Goal: Information Seeking & Learning: Learn about a topic

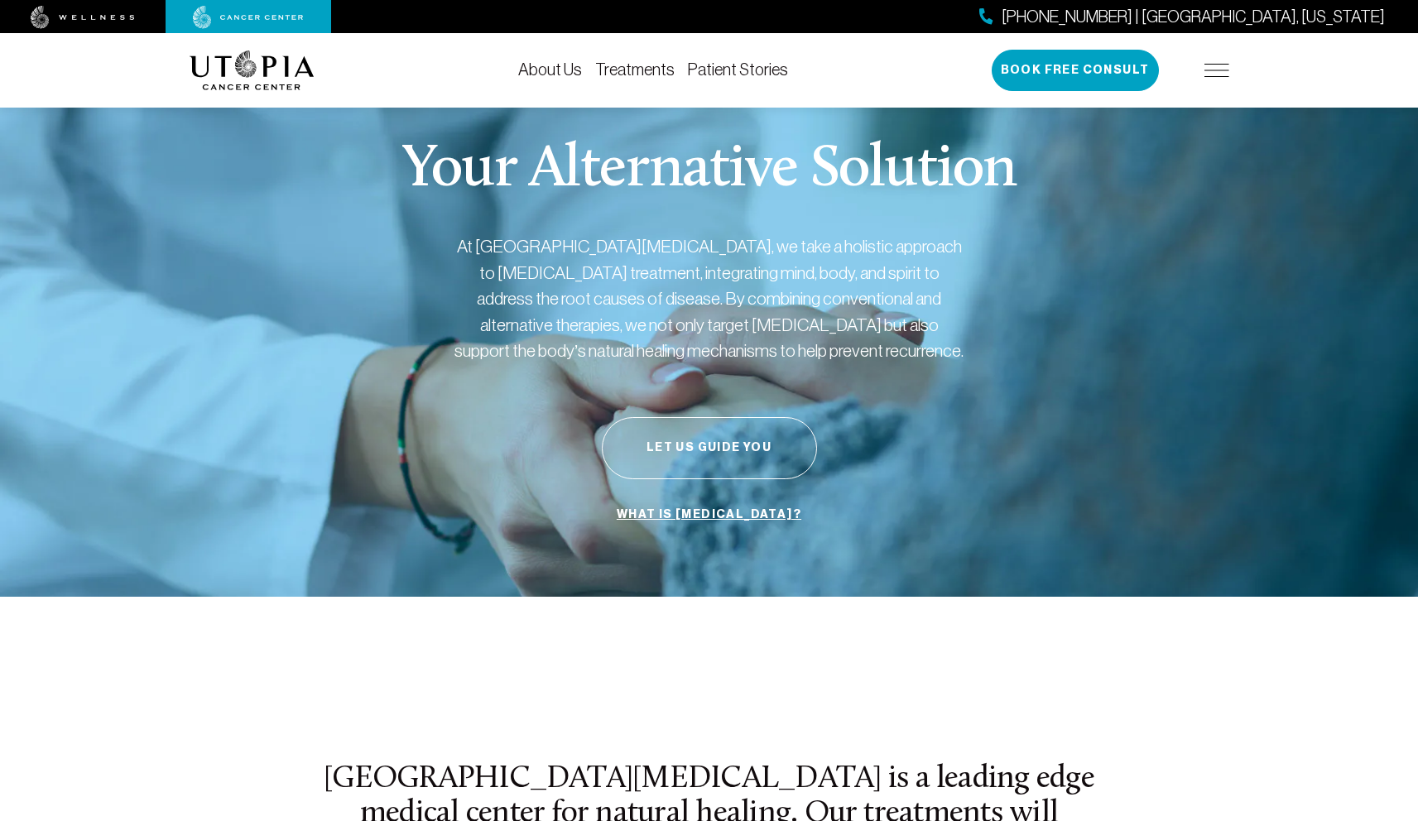
click at [1206, 70] on img at bounding box center [1216, 70] width 25 height 13
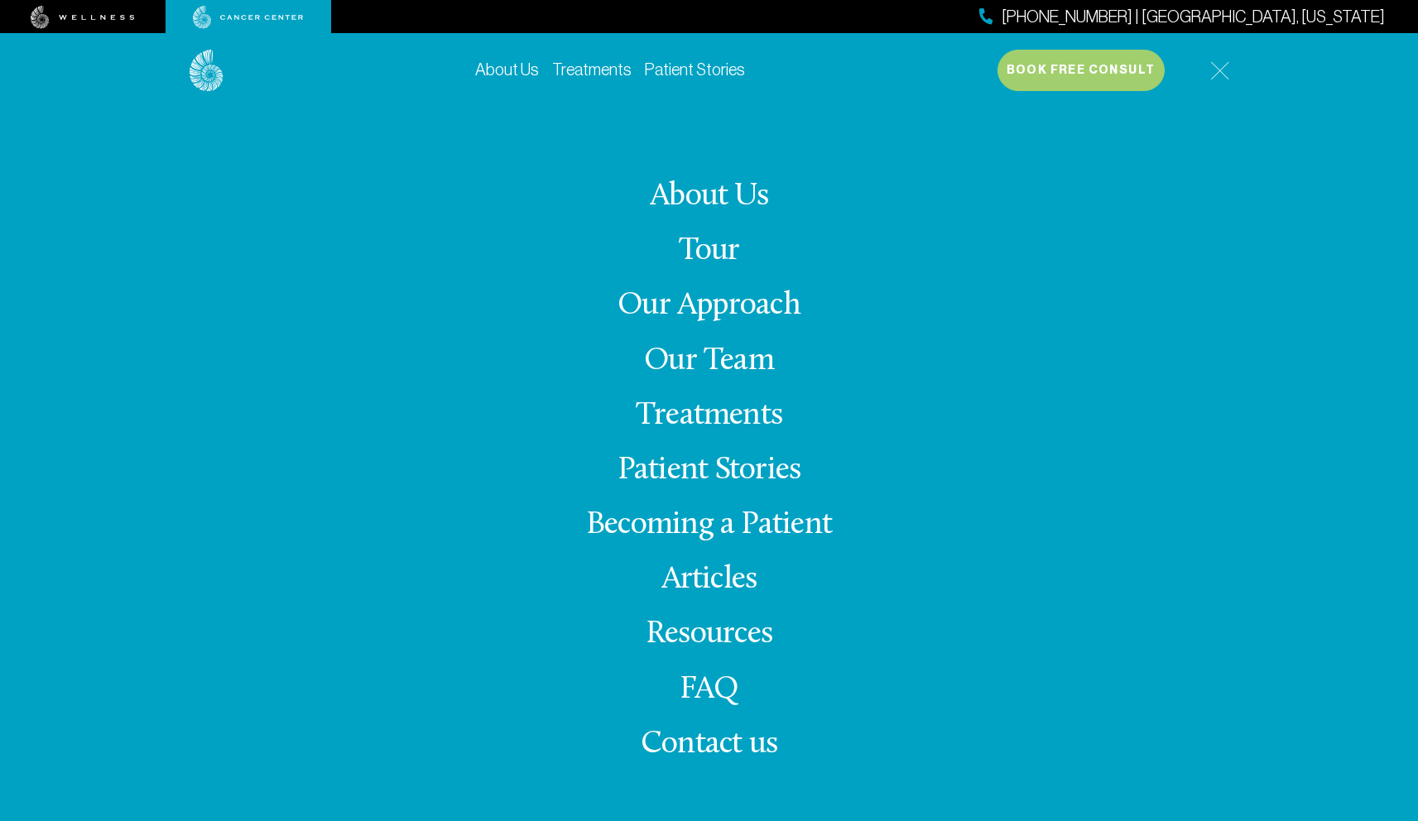
scroll to position [3, 0]
click at [705, 307] on link "Our Approach" at bounding box center [708, 306] width 183 height 32
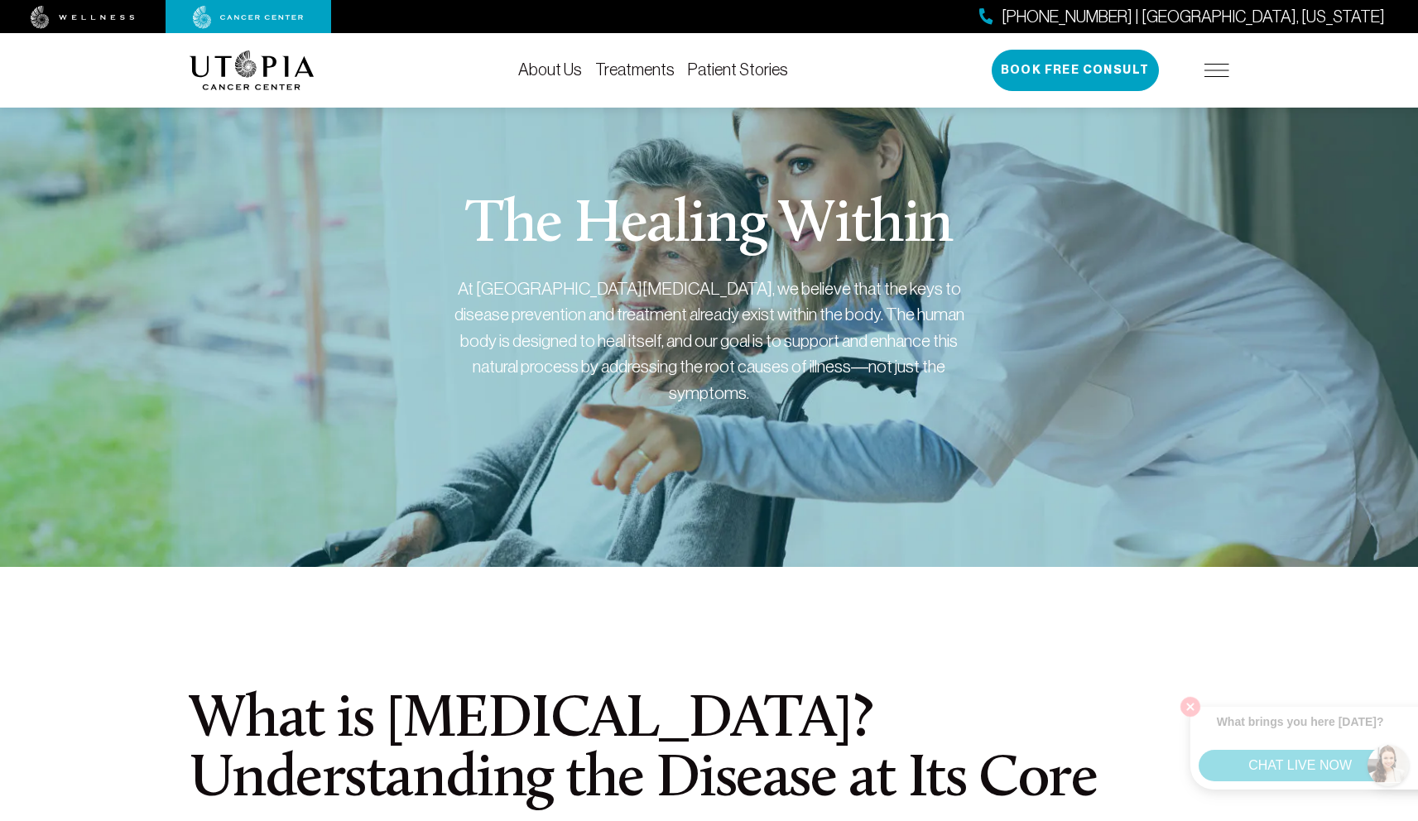
click at [1226, 62] on div "[PHONE_NUMBER] | [GEOGRAPHIC_DATA], [US_STATE] Book Free Consult" at bounding box center [1111, 70] width 238 height 41
click at [1220, 65] on img at bounding box center [1216, 70] width 25 height 13
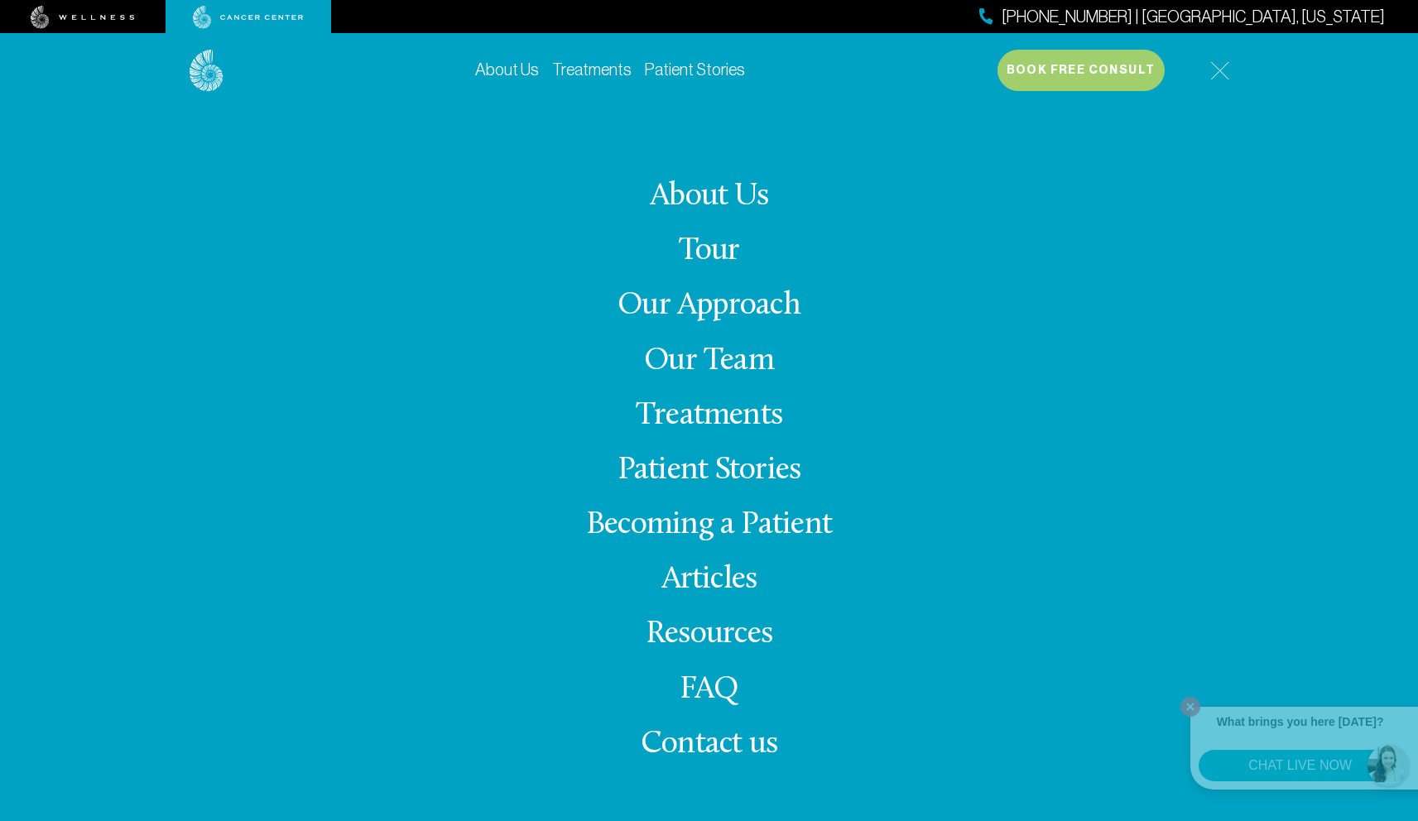
click at [674, 303] on link "Our Approach" at bounding box center [708, 306] width 183 height 32
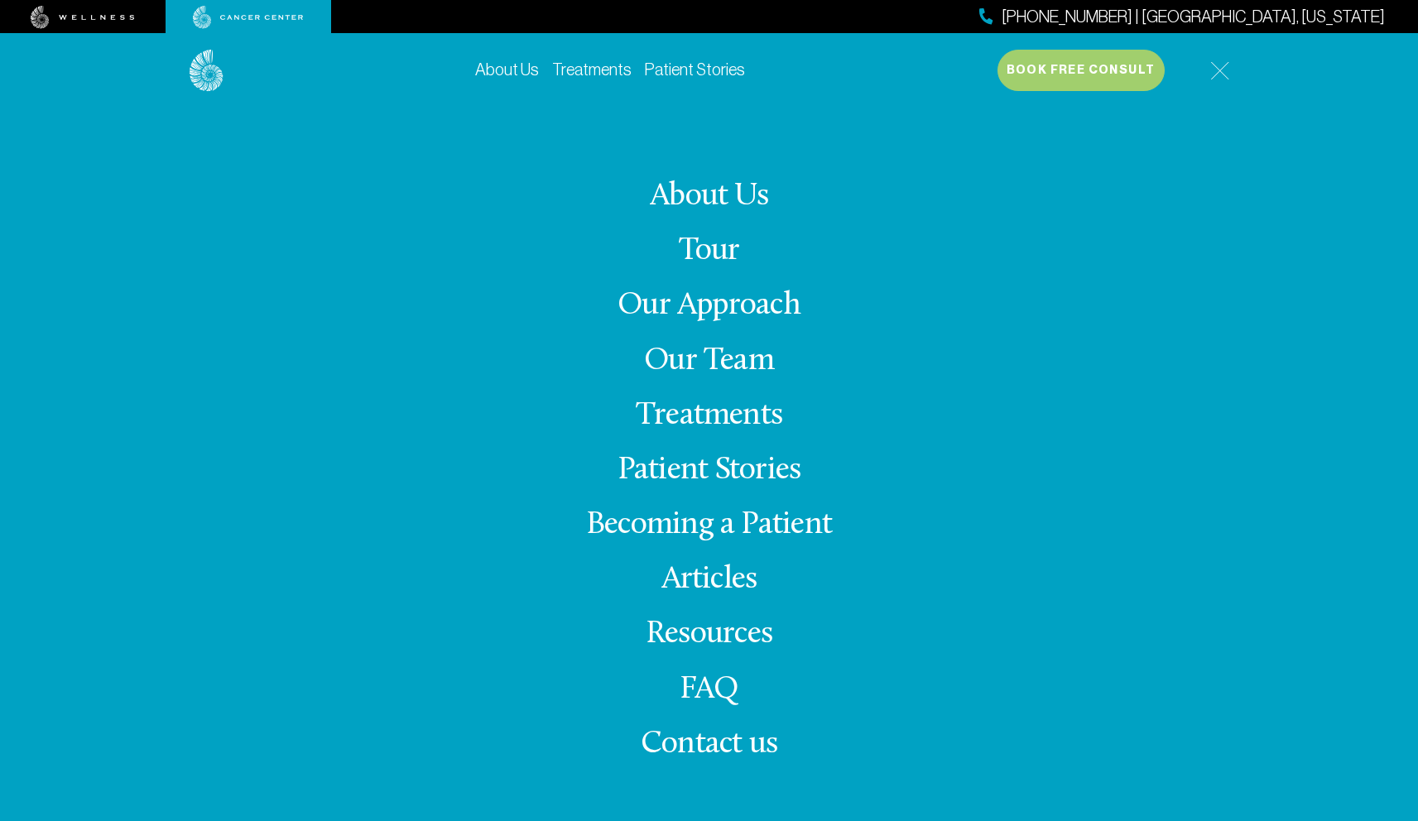
click at [689, 307] on link "Our Approach" at bounding box center [708, 306] width 183 height 32
click at [724, 412] on link "Treatments" at bounding box center [709, 416] width 146 height 32
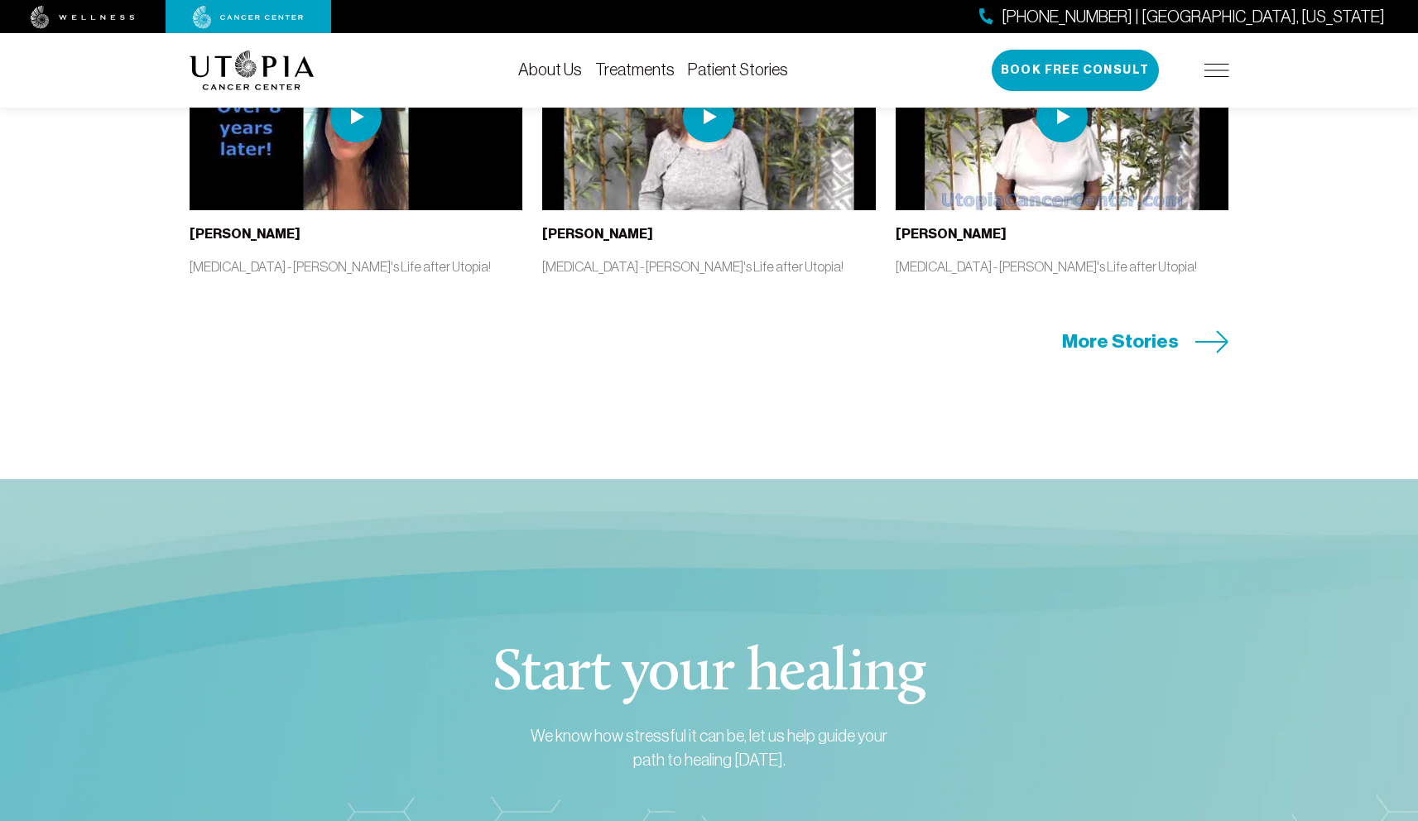
scroll to position [4488, 0]
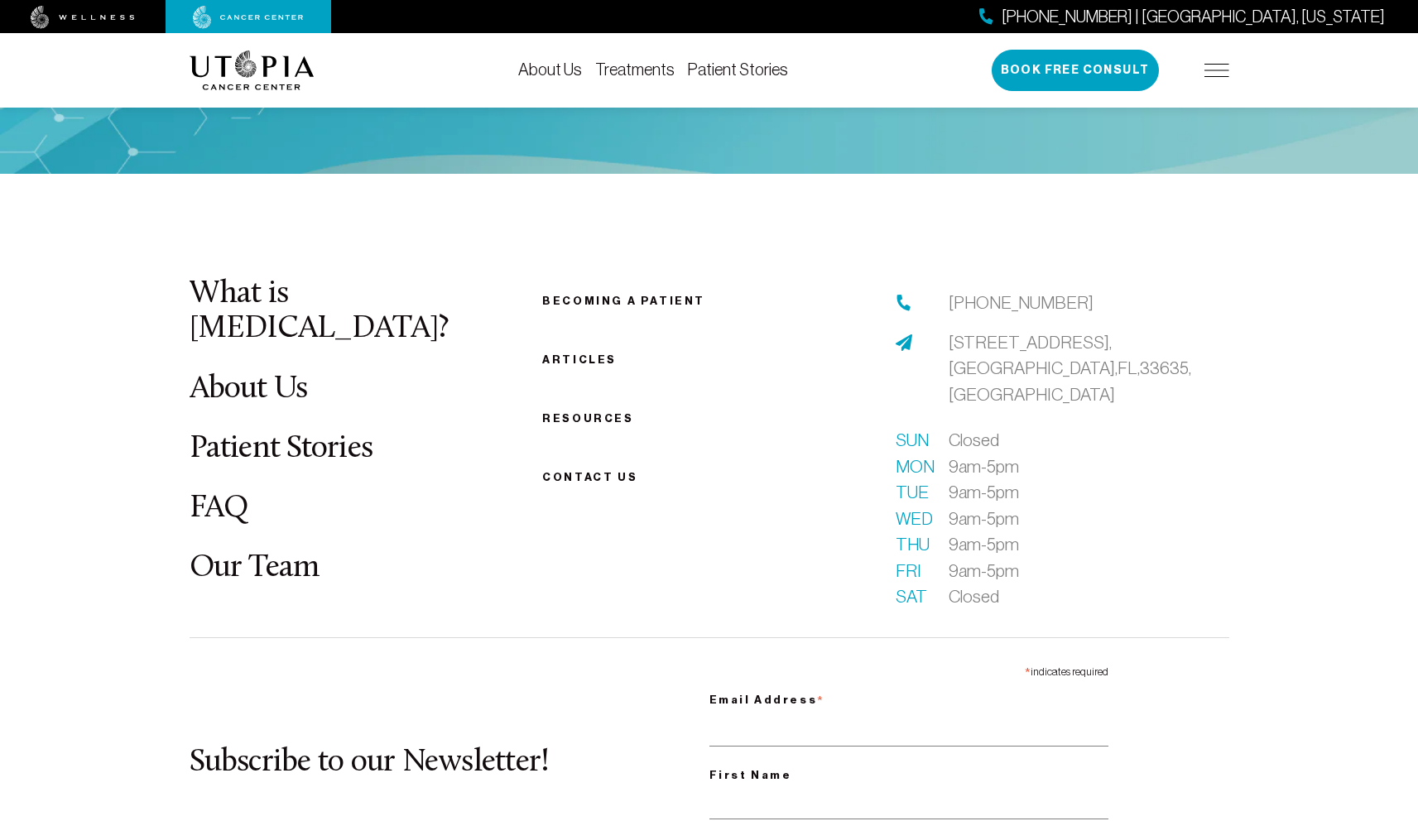
click at [599, 300] on link "Becoming a patient" at bounding box center [623, 301] width 163 height 12
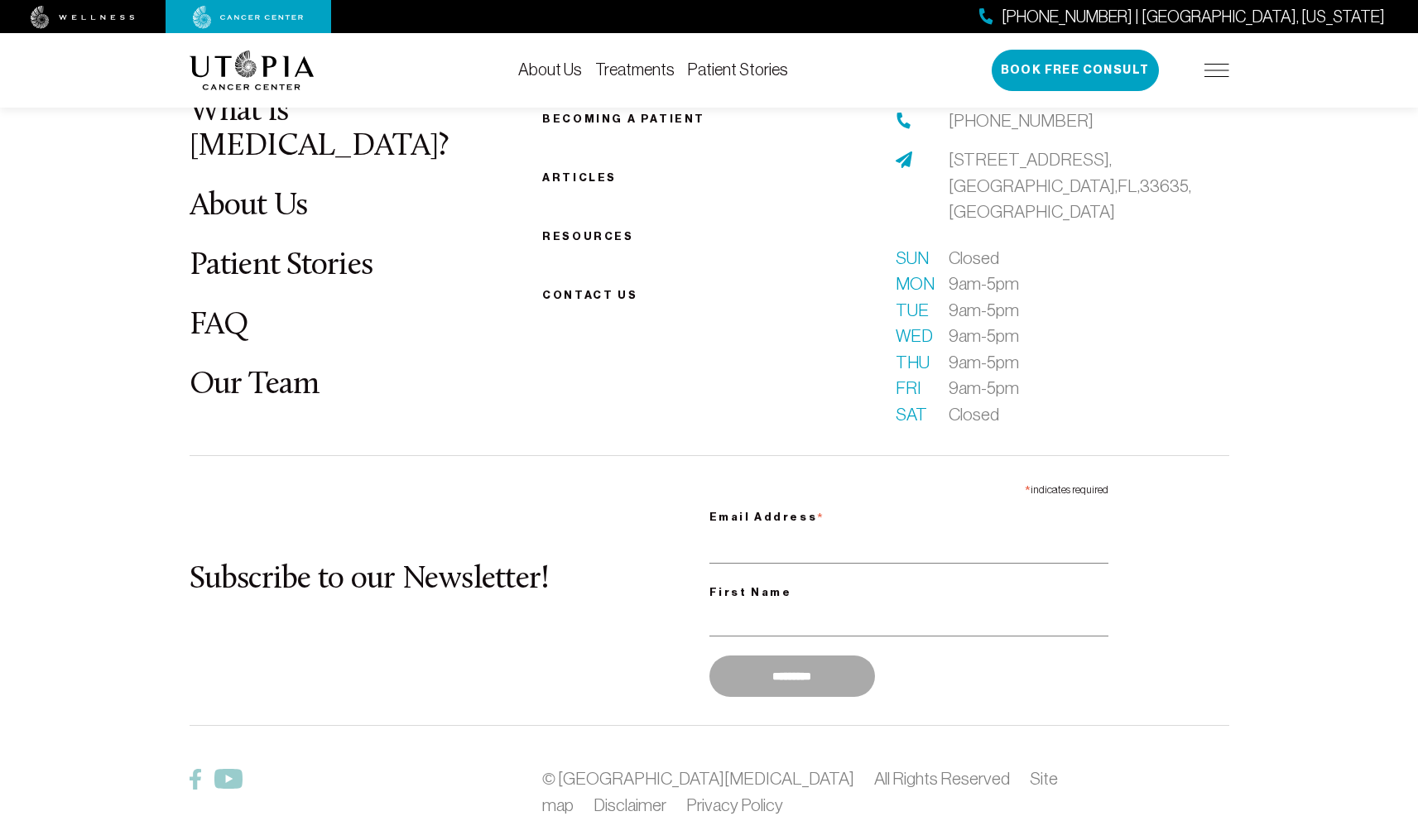
click at [217, 310] on link "FAQ" at bounding box center [220, 326] width 60 height 32
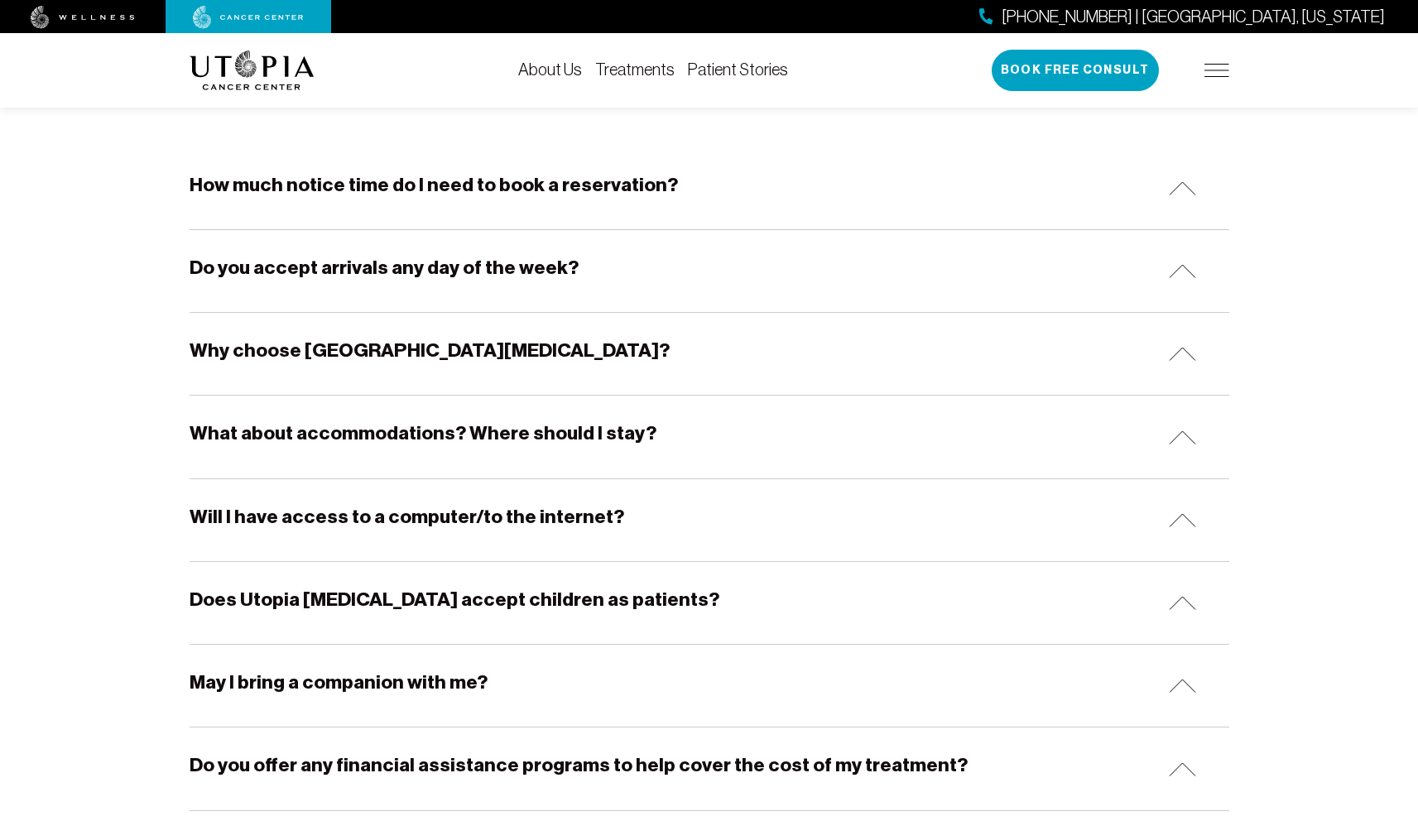
scroll to position [296, 0]
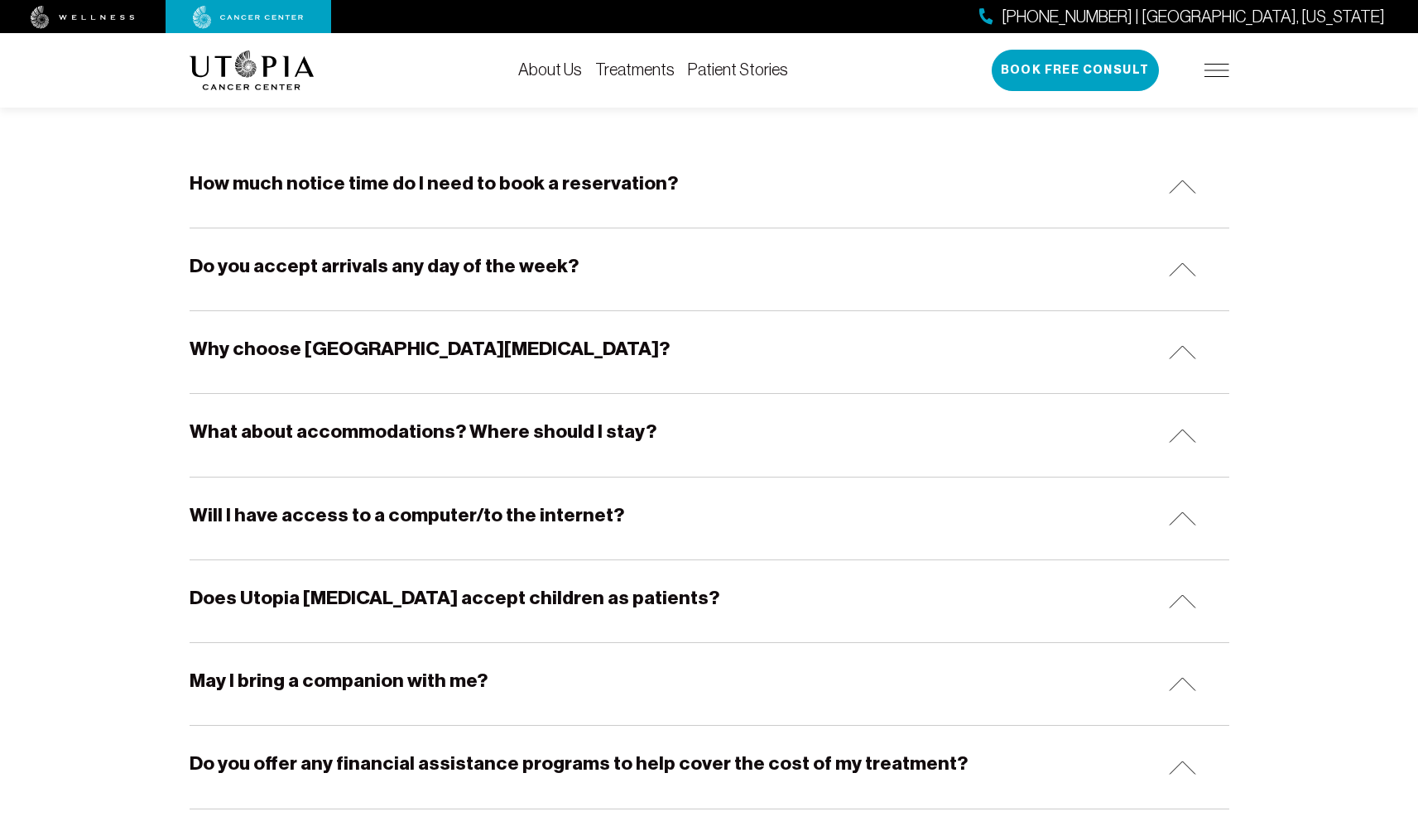
click at [607, 185] on h5 "How much notice time do I need to book a reservation?" at bounding box center [434, 183] width 488 height 26
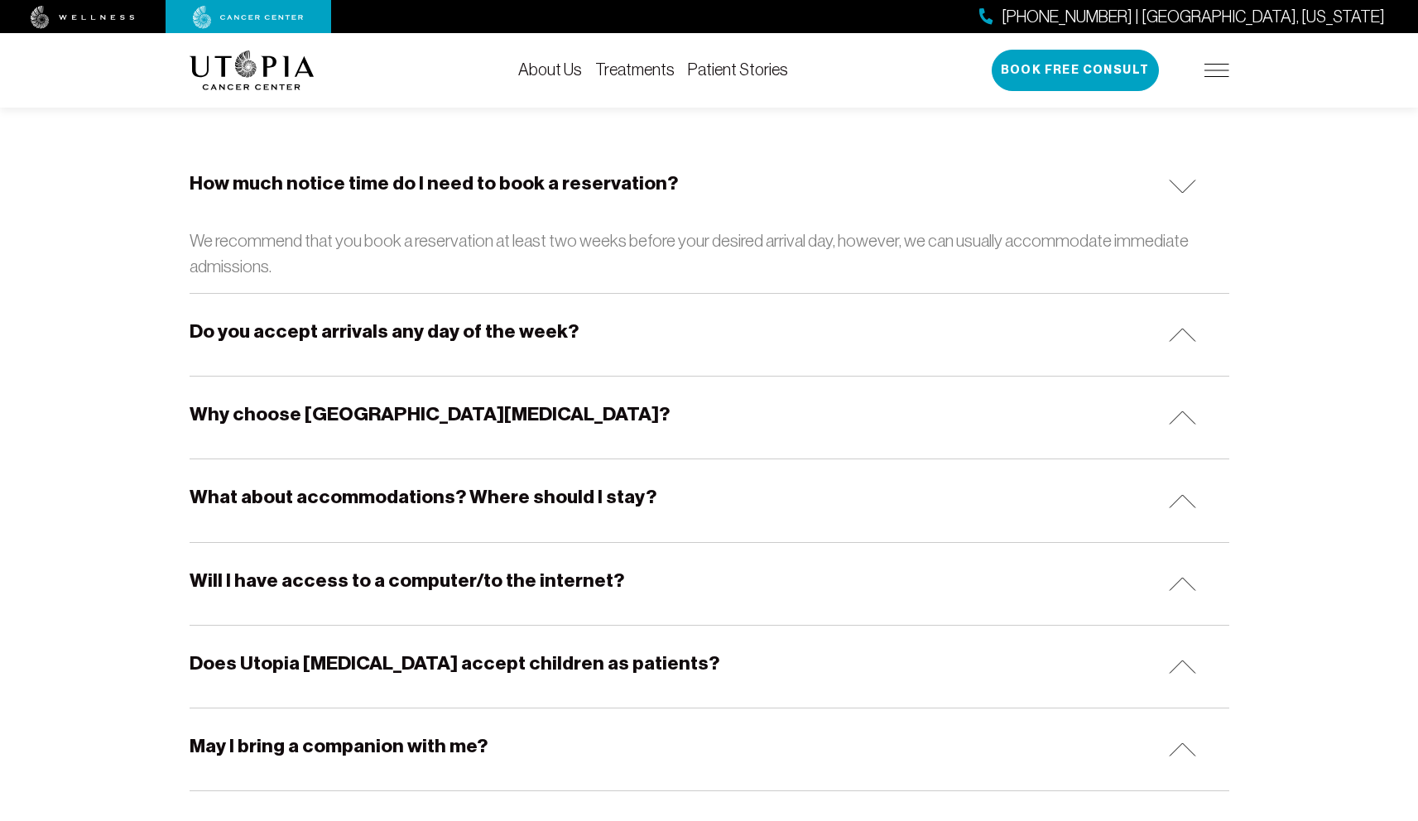
click at [607, 185] on h5 "How much notice time do I need to book a reservation?" at bounding box center [434, 183] width 488 height 26
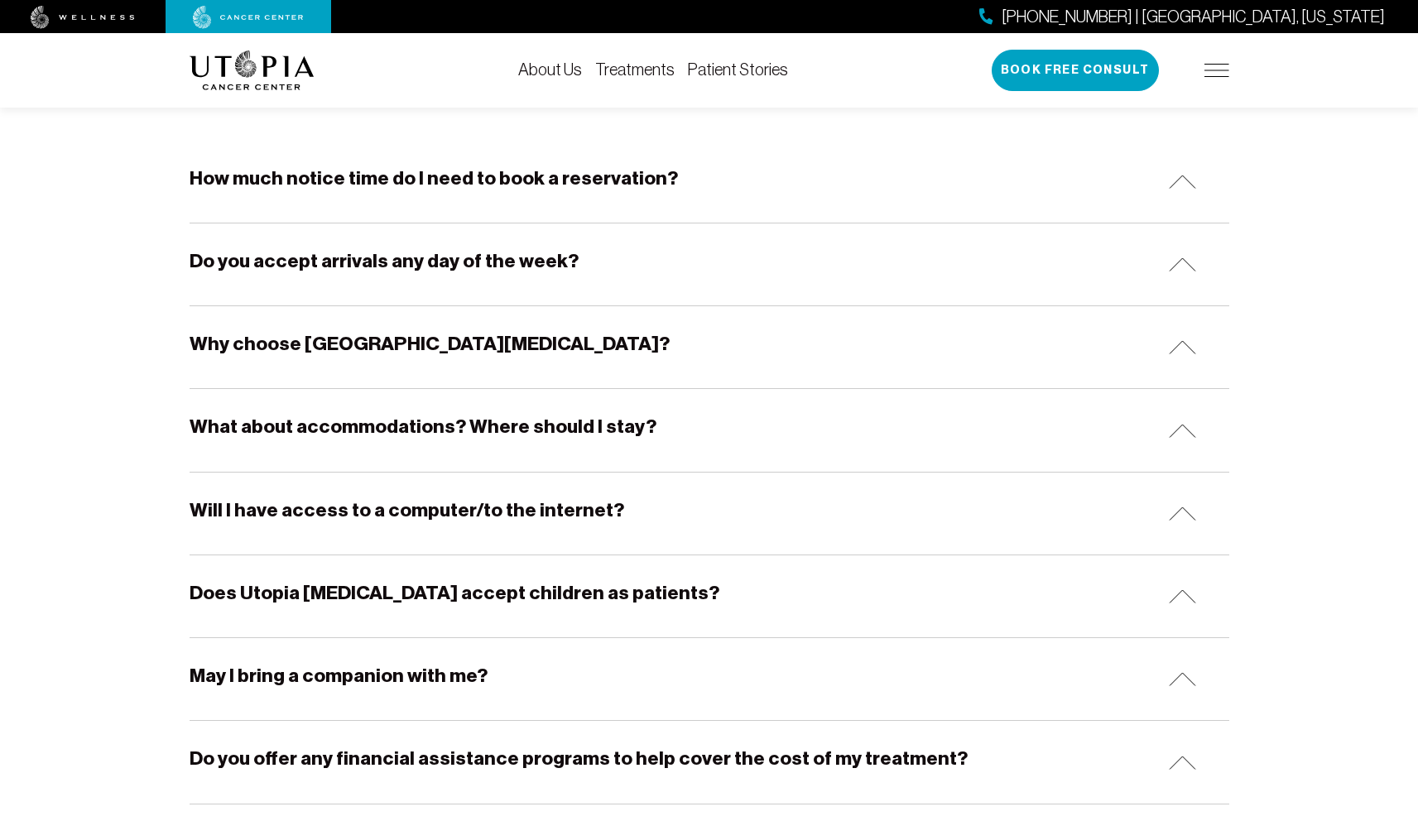
scroll to position [303, 0]
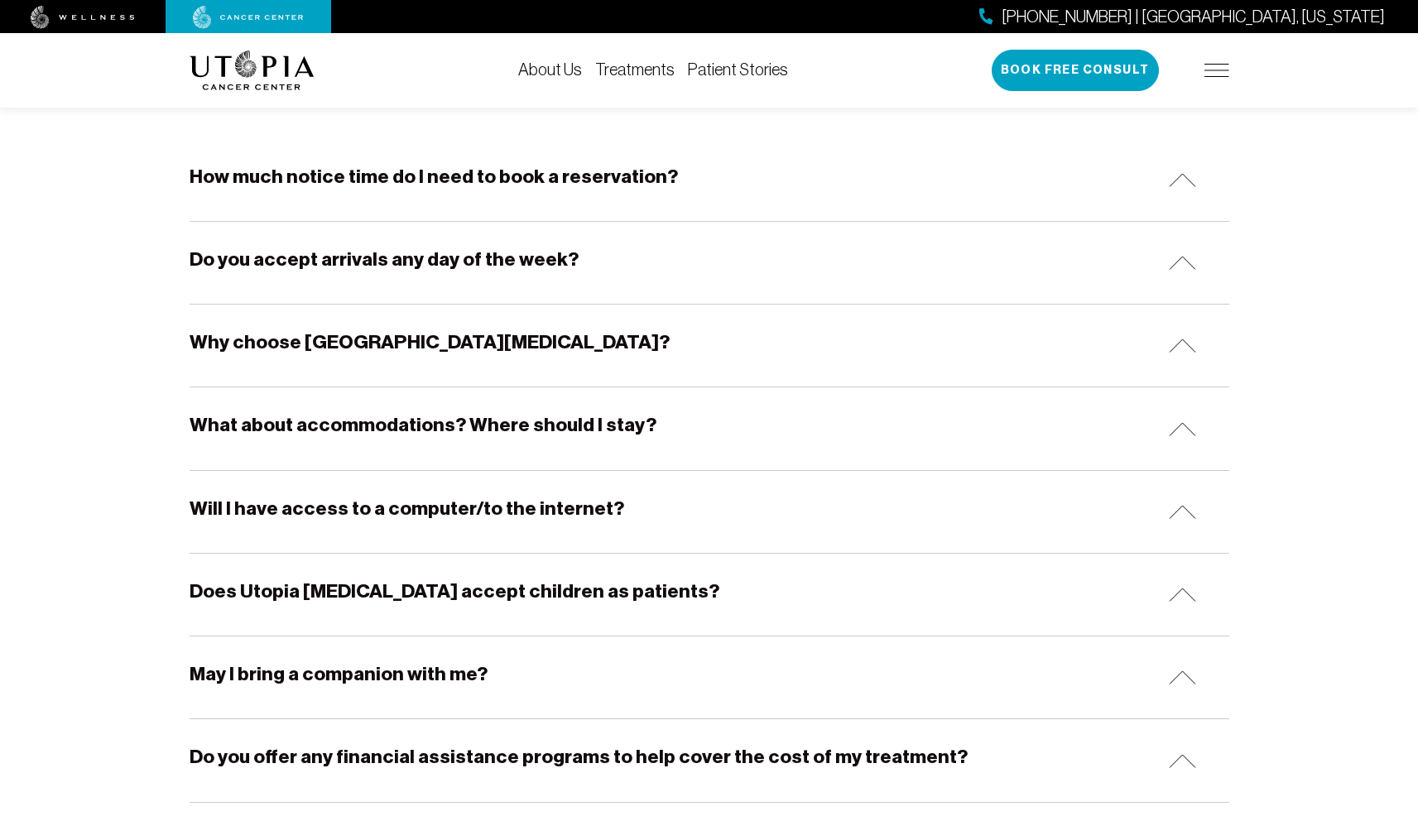
click at [625, 342] on div "Why choose [GEOGRAPHIC_DATA][MEDICAL_DATA]?" at bounding box center [710, 346] width 1040 height 82
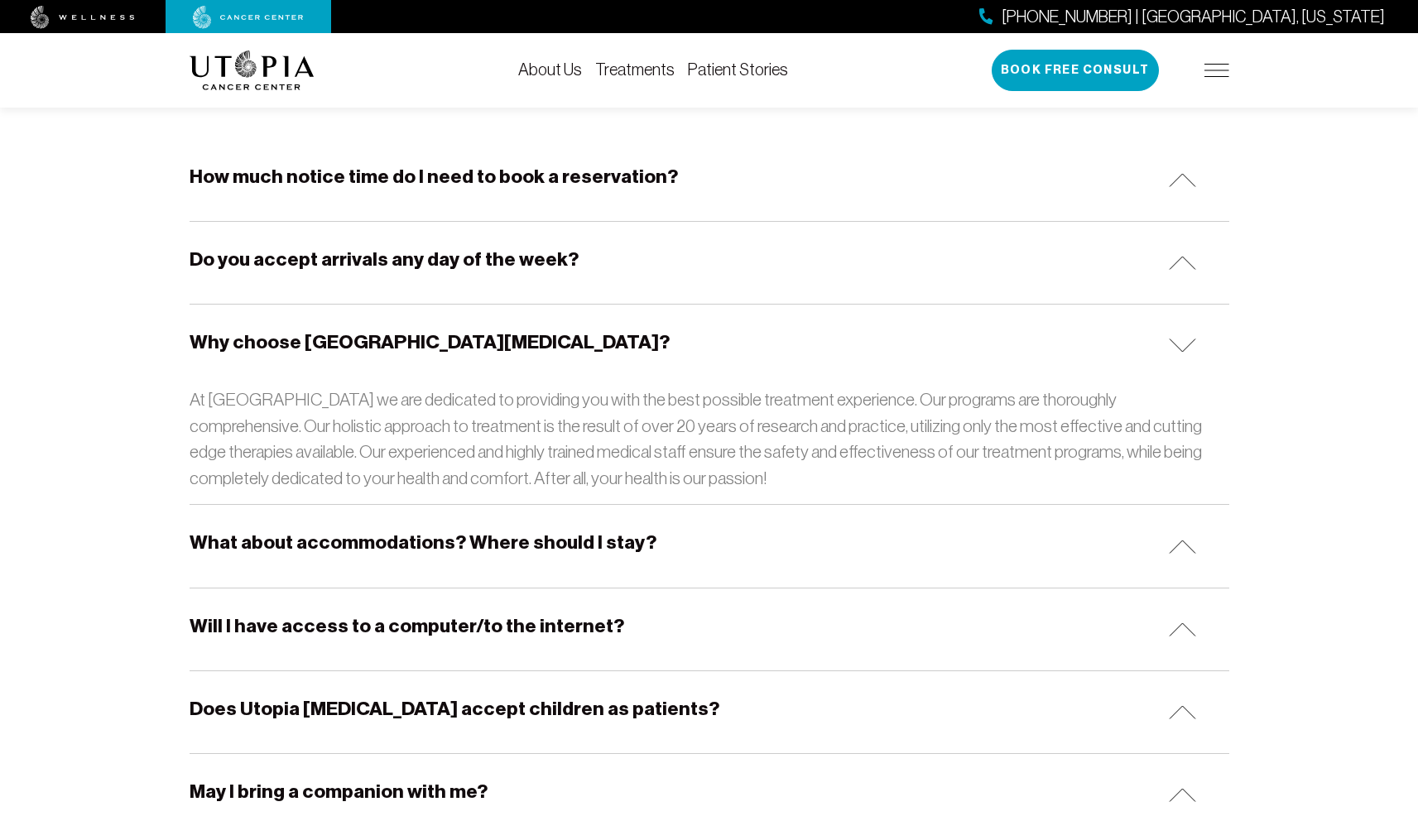
click at [625, 342] on div "Why choose [GEOGRAPHIC_DATA][MEDICAL_DATA]?" at bounding box center [710, 346] width 1040 height 82
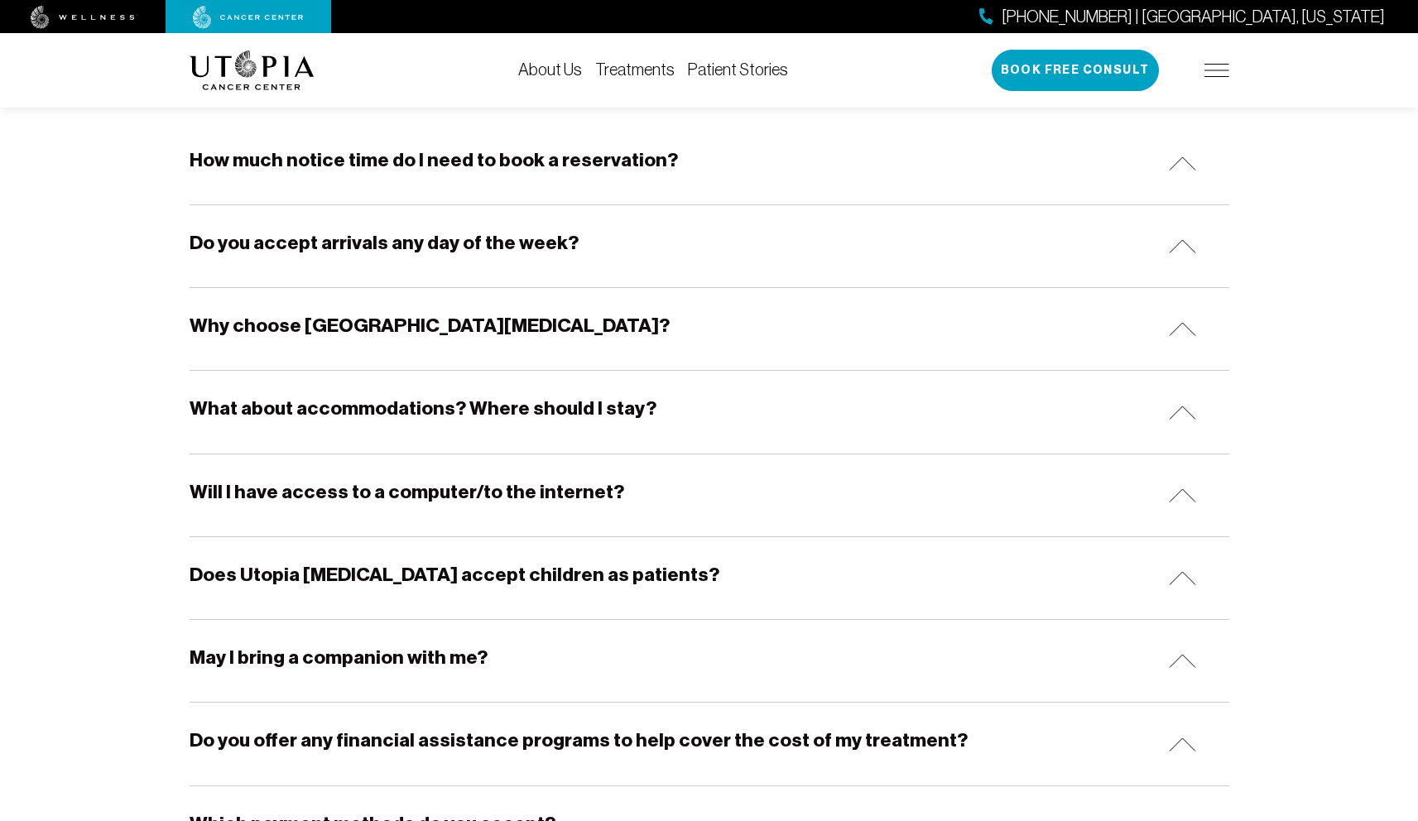
scroll to position [430, 0]
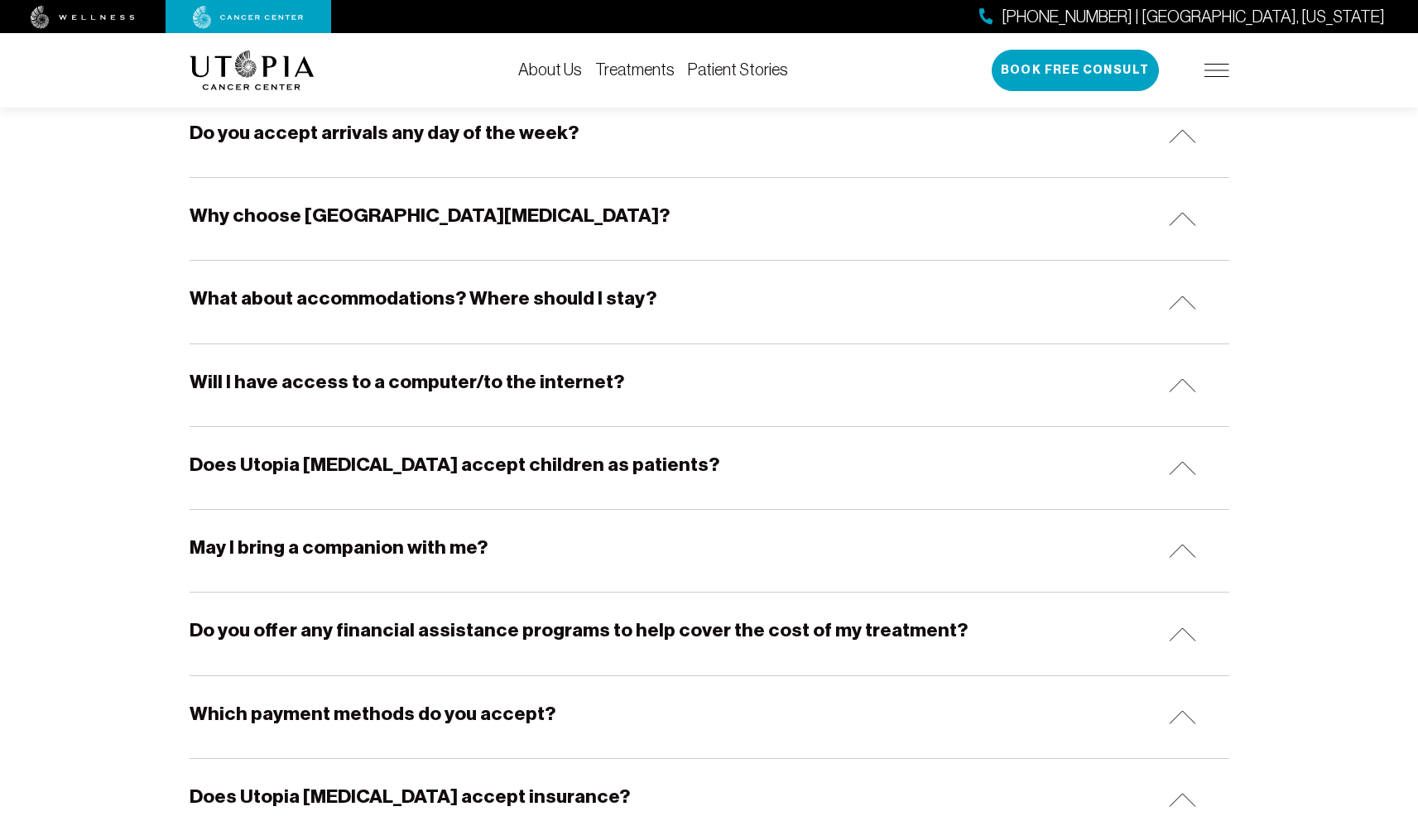
click at [680, 306] on div "What about accommodations? Where should I stay?" at bounding box center [710, 302] width 1040 height 82
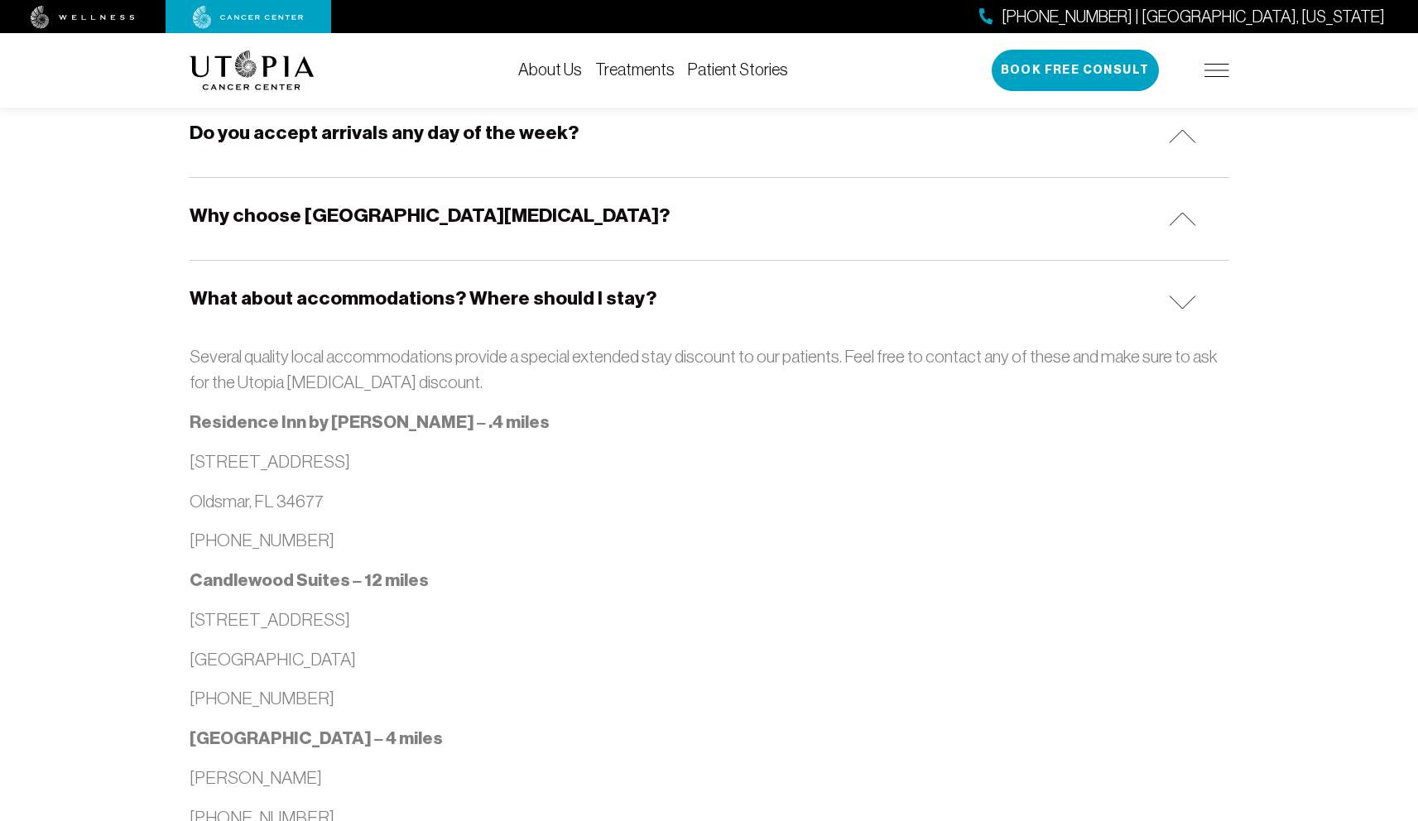
click at [680, 304] on div "What about accommodations? Where should I stay?" at bounding box center [710, 302] width 1040 height 82
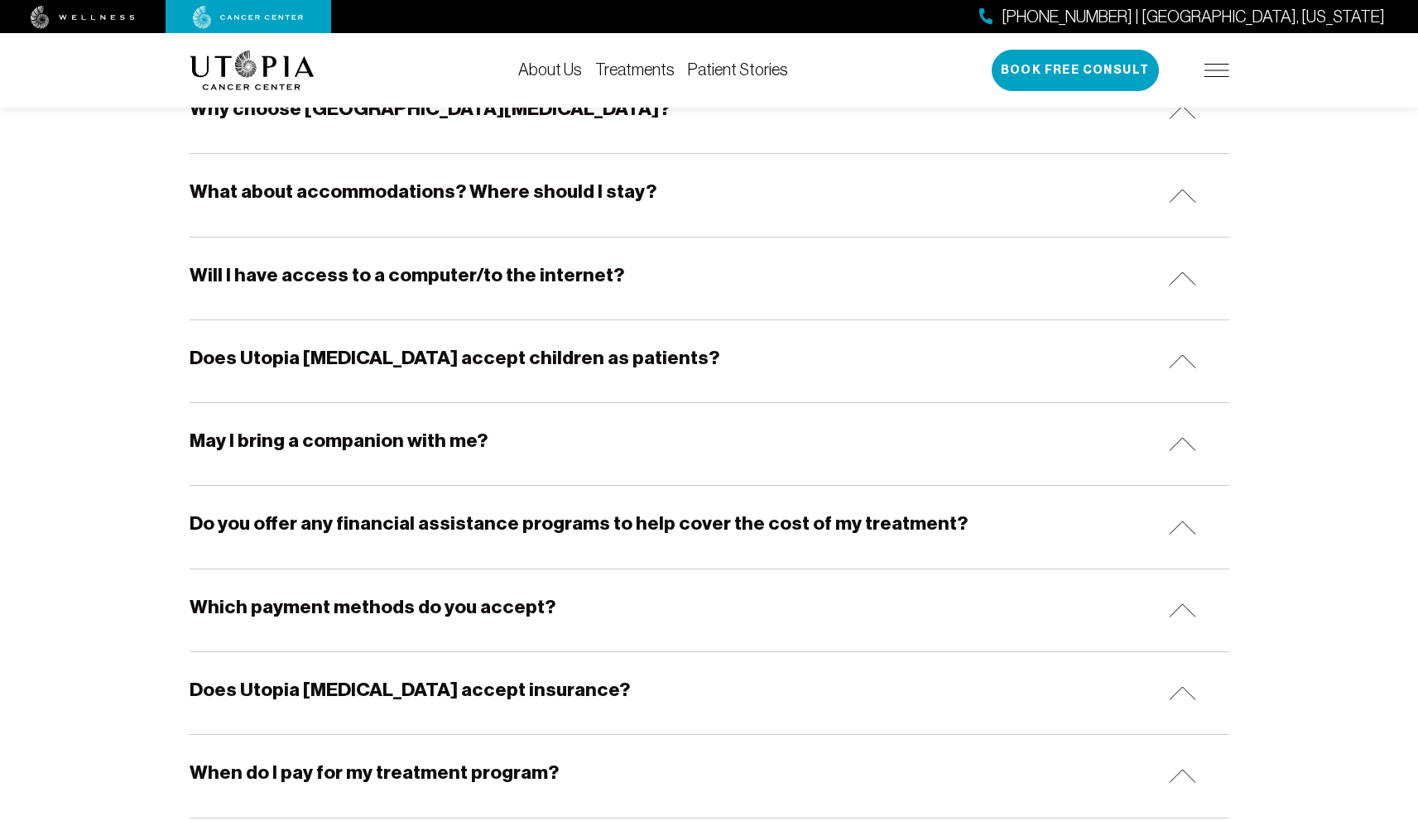
scroll to position [557, 0]
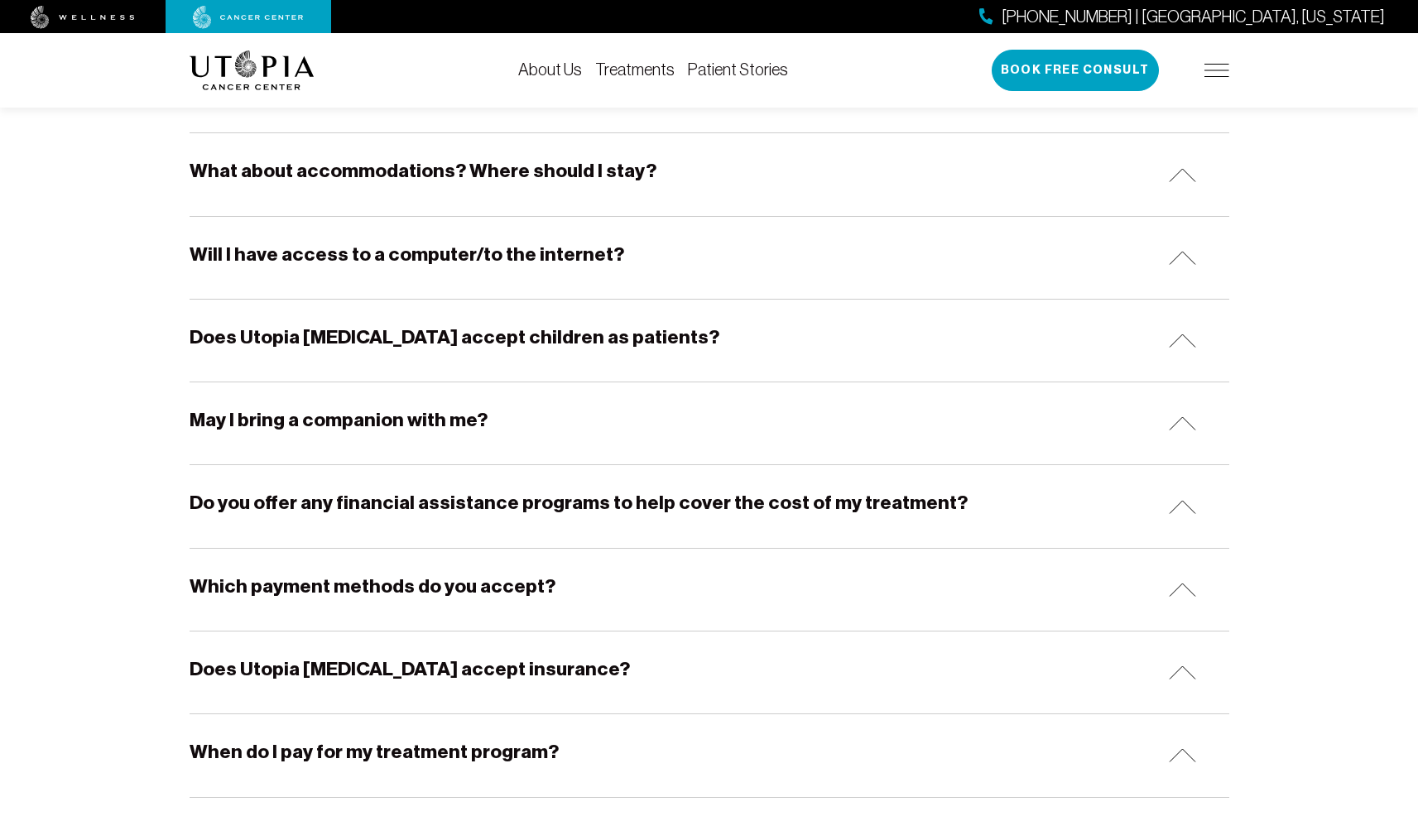
click at [656, 343] on h5 "Does Utopia [MEDICAL_DATA] accept children as patients?" at bounding box center [455, 337] width 530 height 26
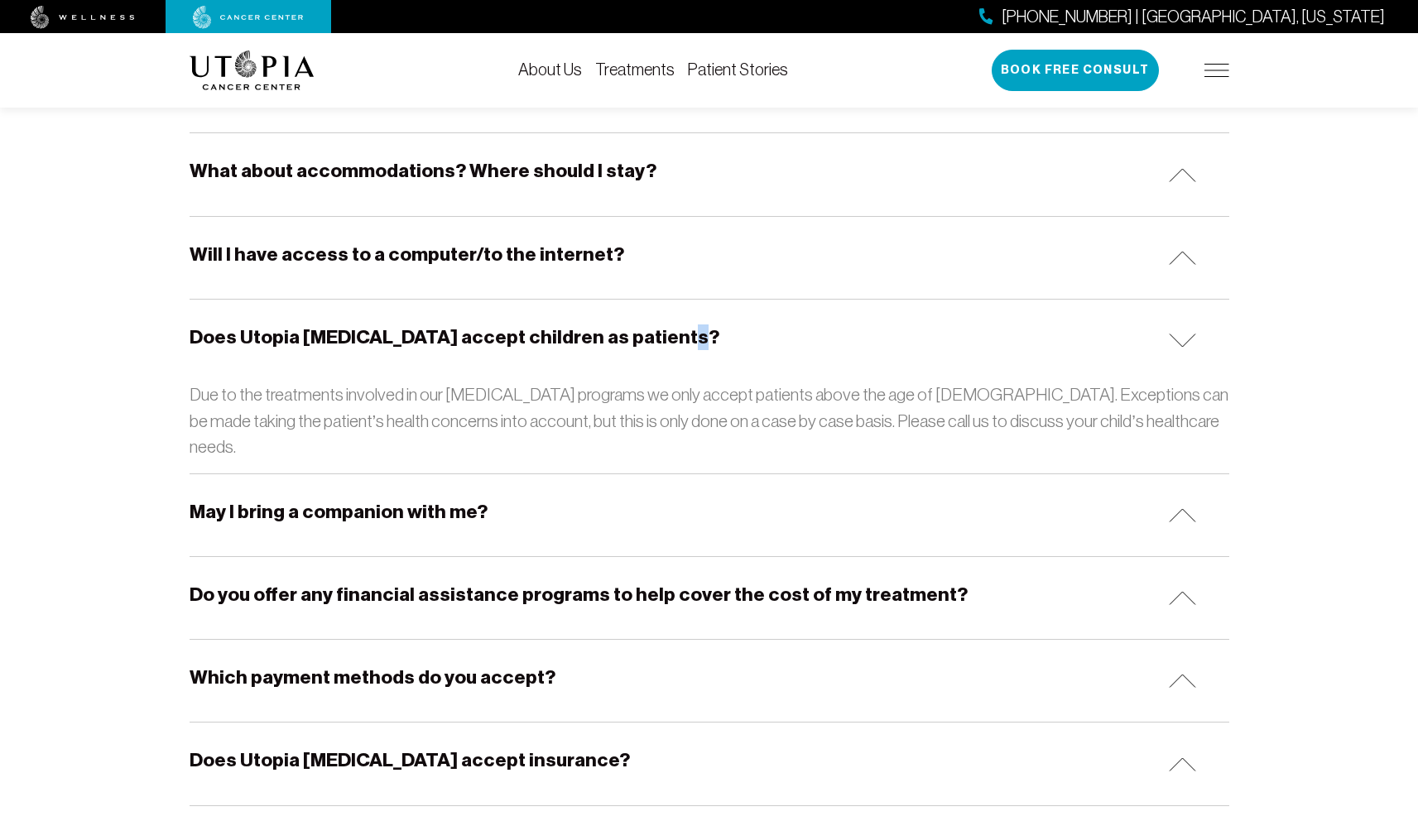
drag, startPoint x: 656, startPoint y: 343, endPoint x: 770, endPoint y: 353, distance: 113.8
click at [770, 353] on div "Does Utopia [MEDICAL_DATA] accept children as patients?" at bounding box center [710, 341] width 1040 height 82
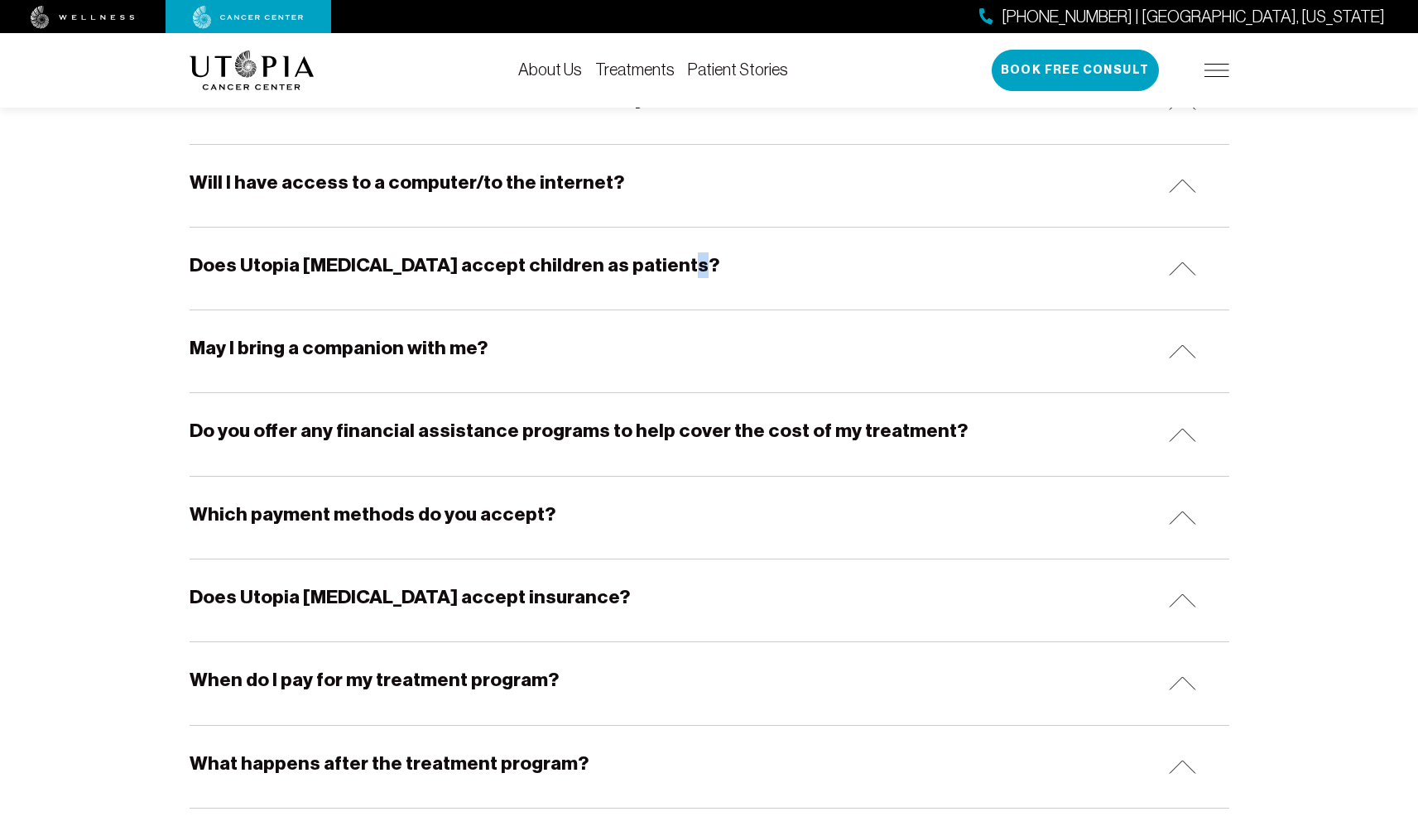
scroll to position [713, 0]
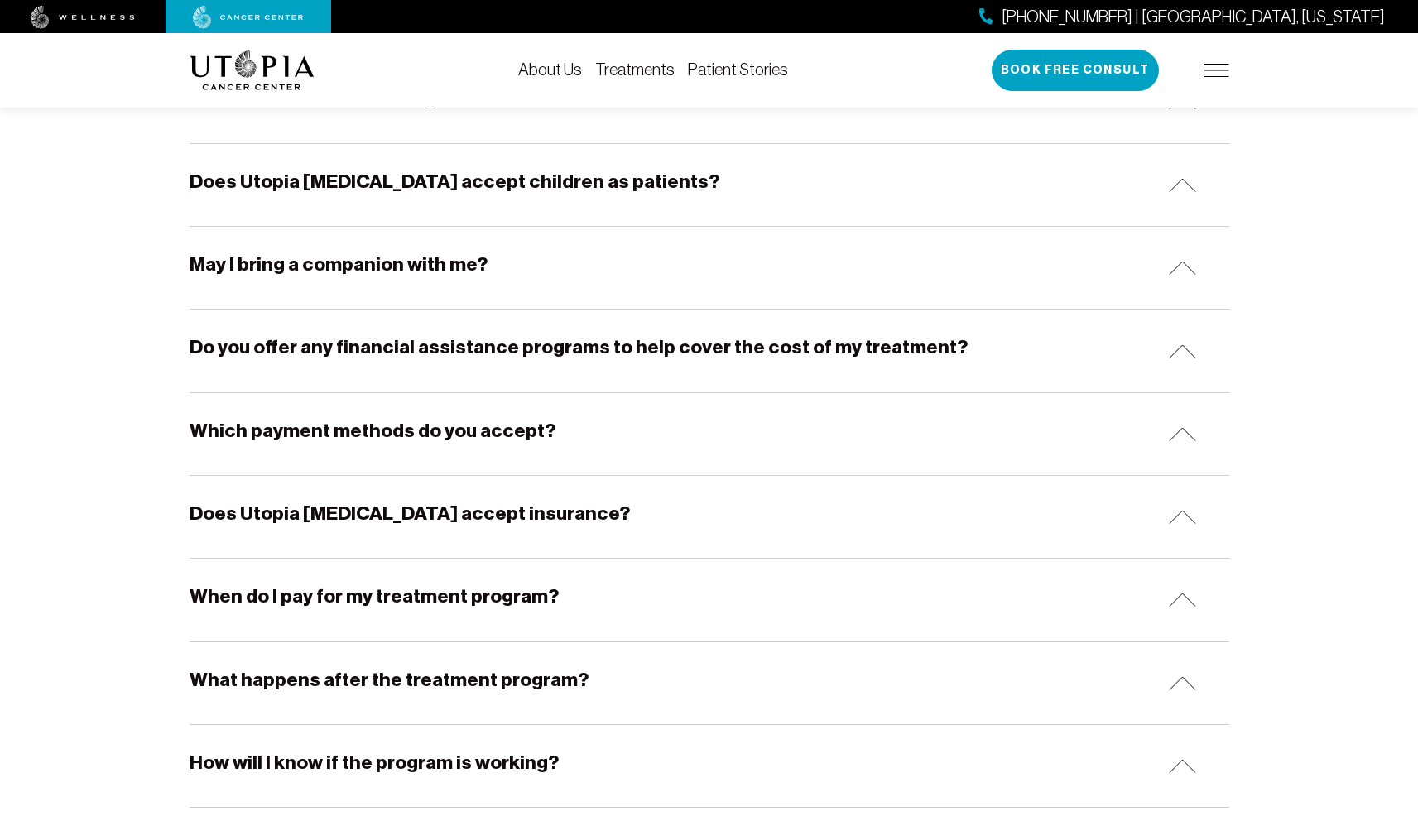
click at [752, 353] on h5 "Do you offer any financial assistance programs to help cover the cost of my tre…" at bounding box center [579, 347] width 778 height 26
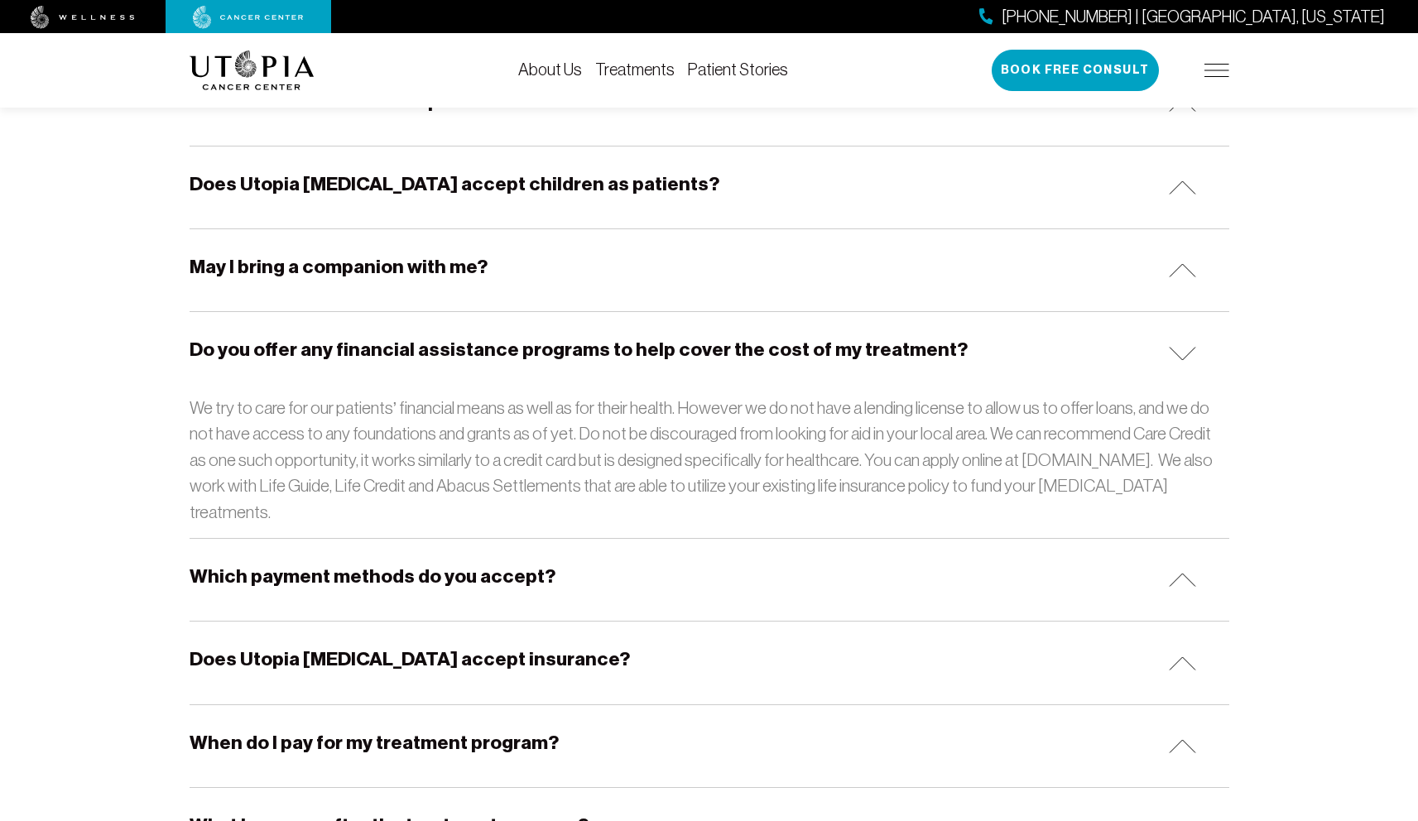
scroll to position [709, 0]
click at [752, 353] on h5 "Do you offer any financial assistance programs to help cover the cost of my tre…" at bounding box center [579, 351] width 778 height 26
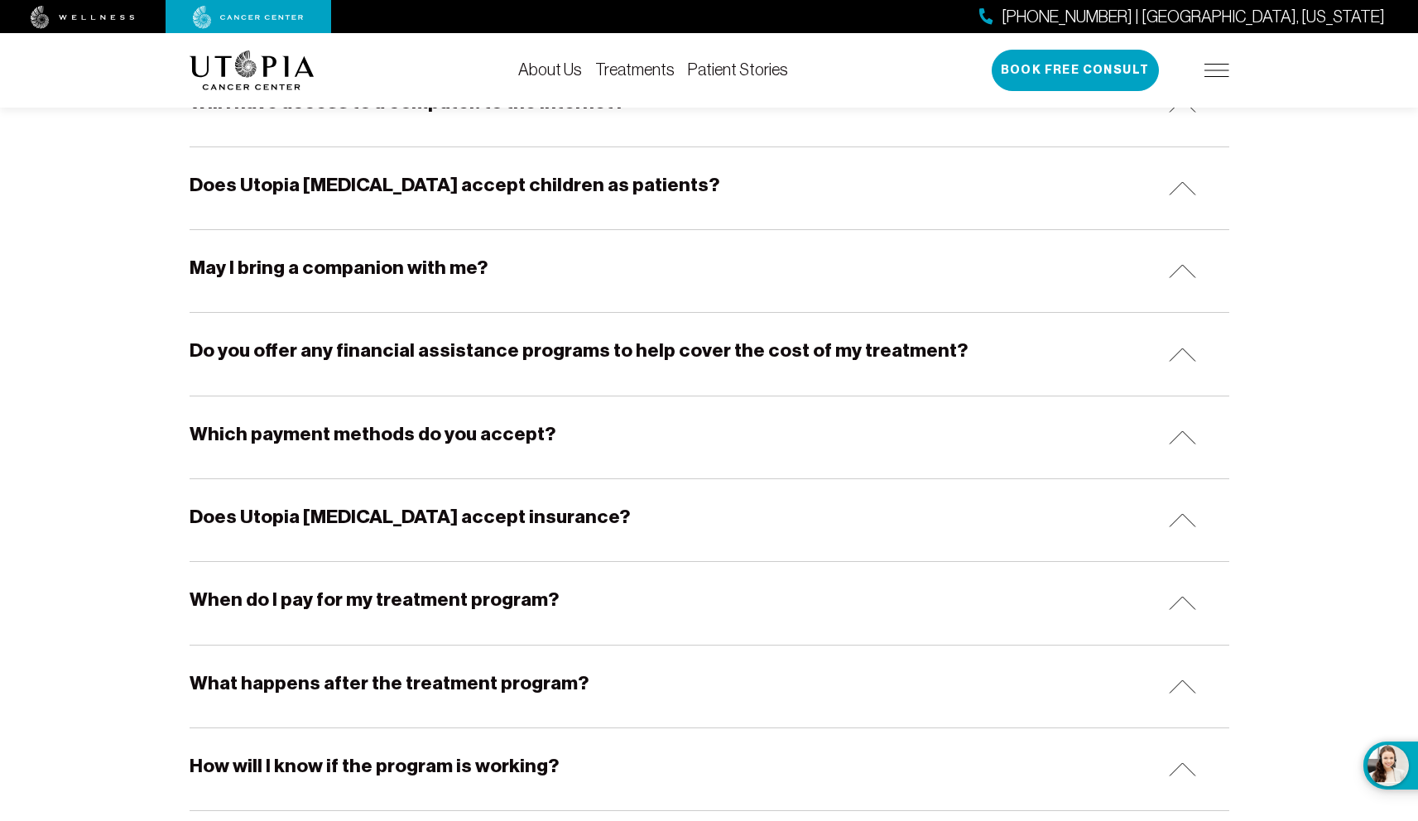
click at [765, 415] on div "Which payment methods do you accept?" at bounding box center [710, 437] width 1040 height 82
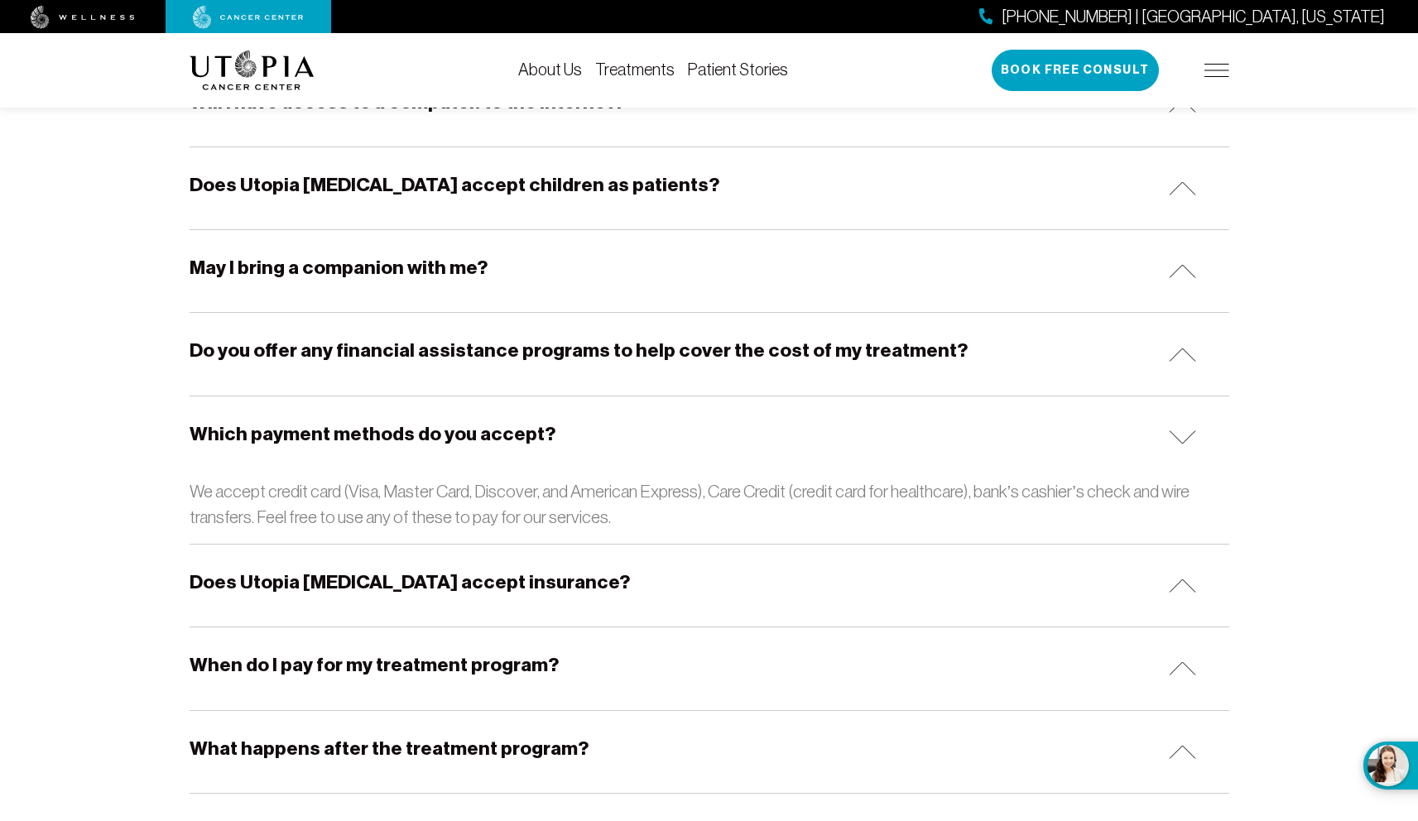
click at [780, 353] on h5 "Do you offer any financial assistance programs to help cover the cost of my tre…" at bounding box center [579, 351] width 778 height 26
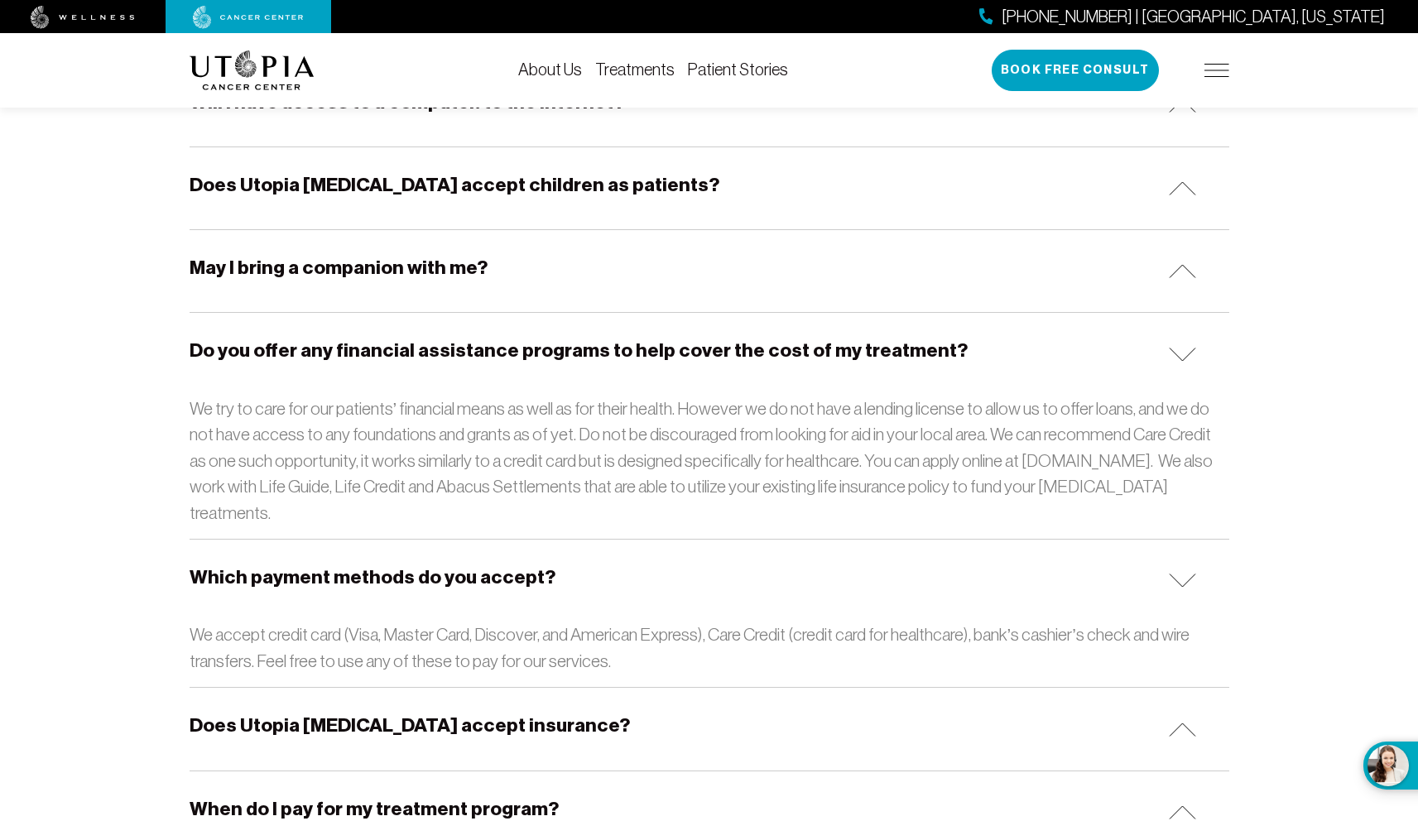
click at [1064, 379] on div "Do you offer any financial assistance programs to help cover the cost of my tre…" at bounding box center [710, 354] width 1040 height 82
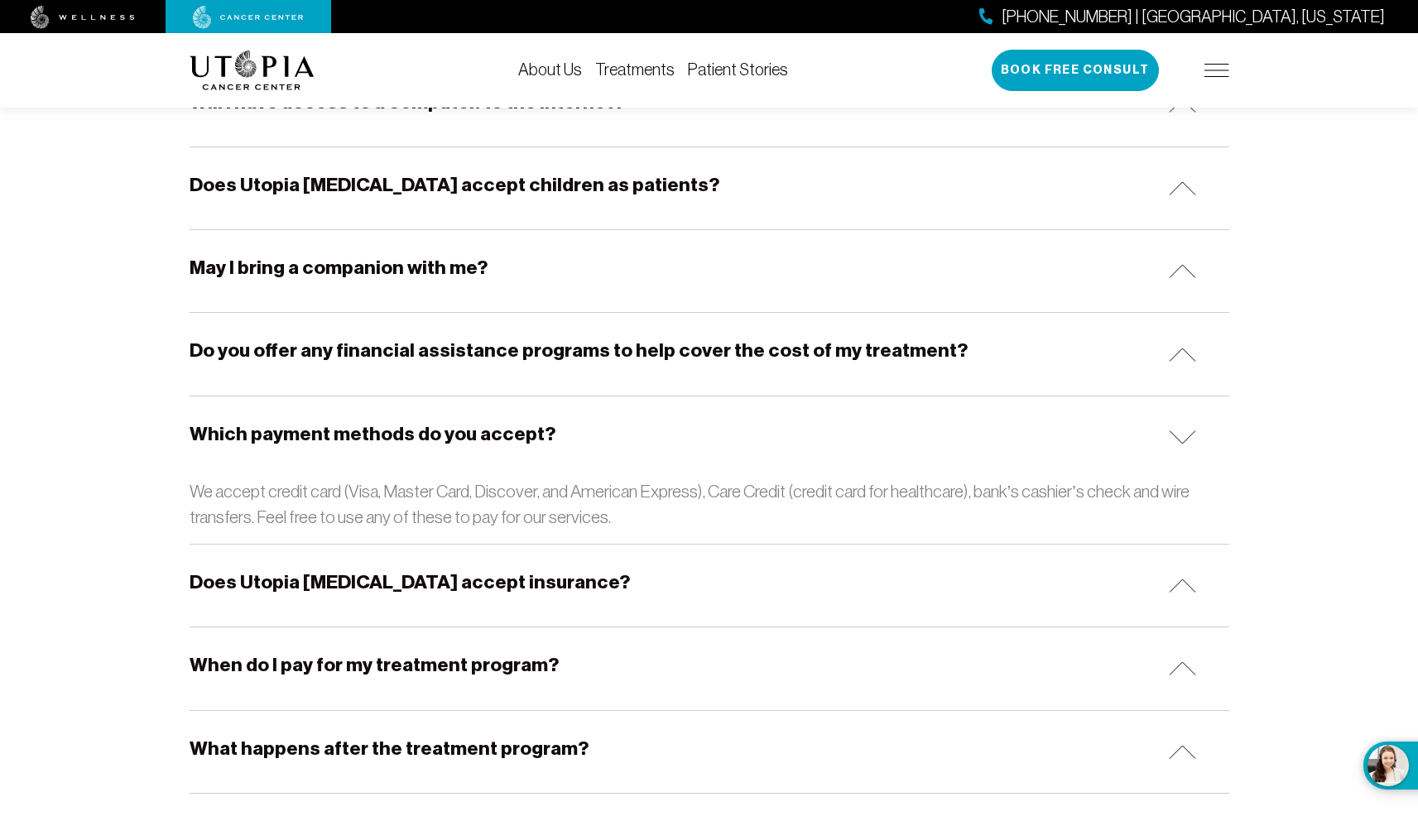
click at [1040, 456] on div "Which payment methods do you accept?" at bounding box center [710, 437] width 1040 height 82
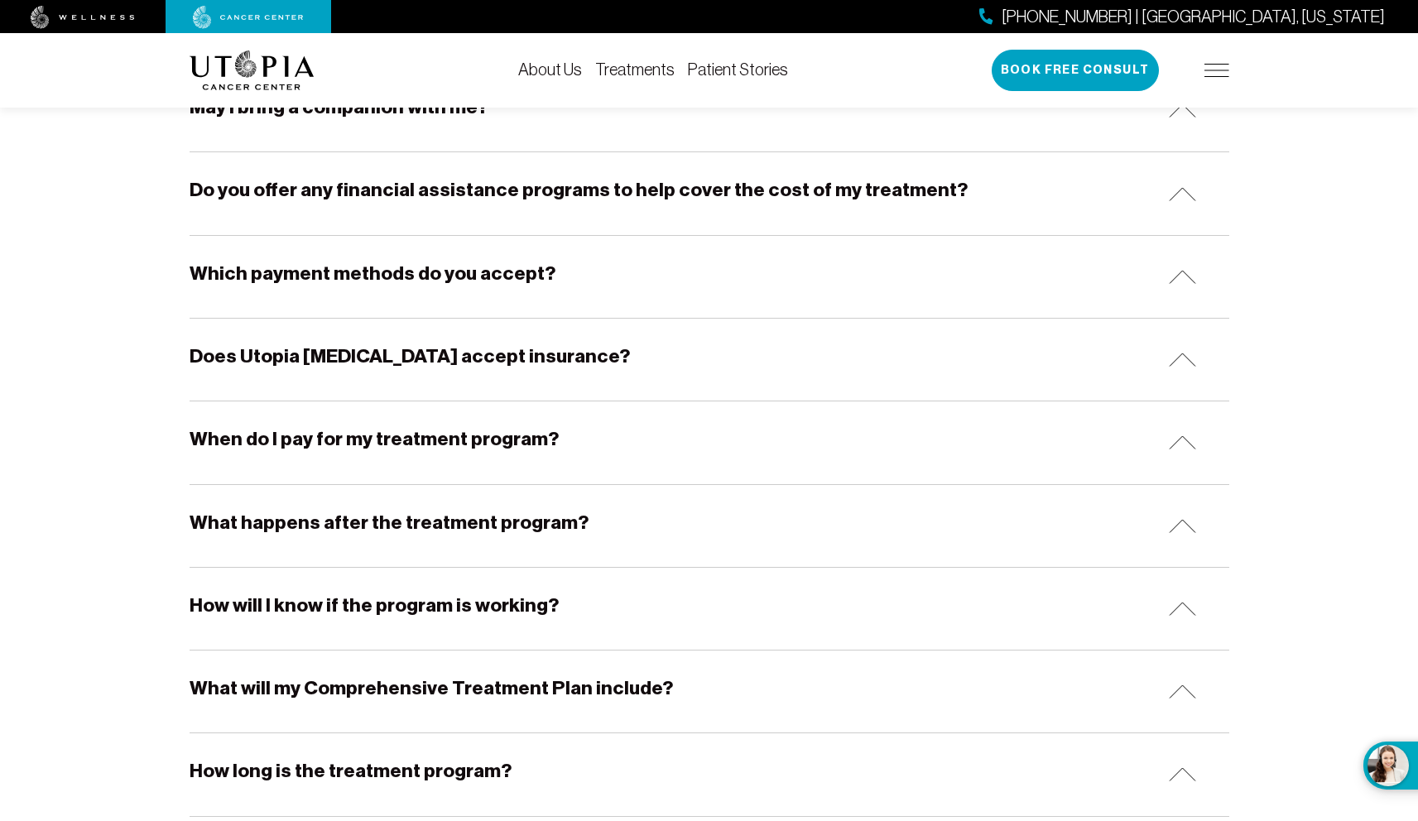
scroll to position [1042, 0]
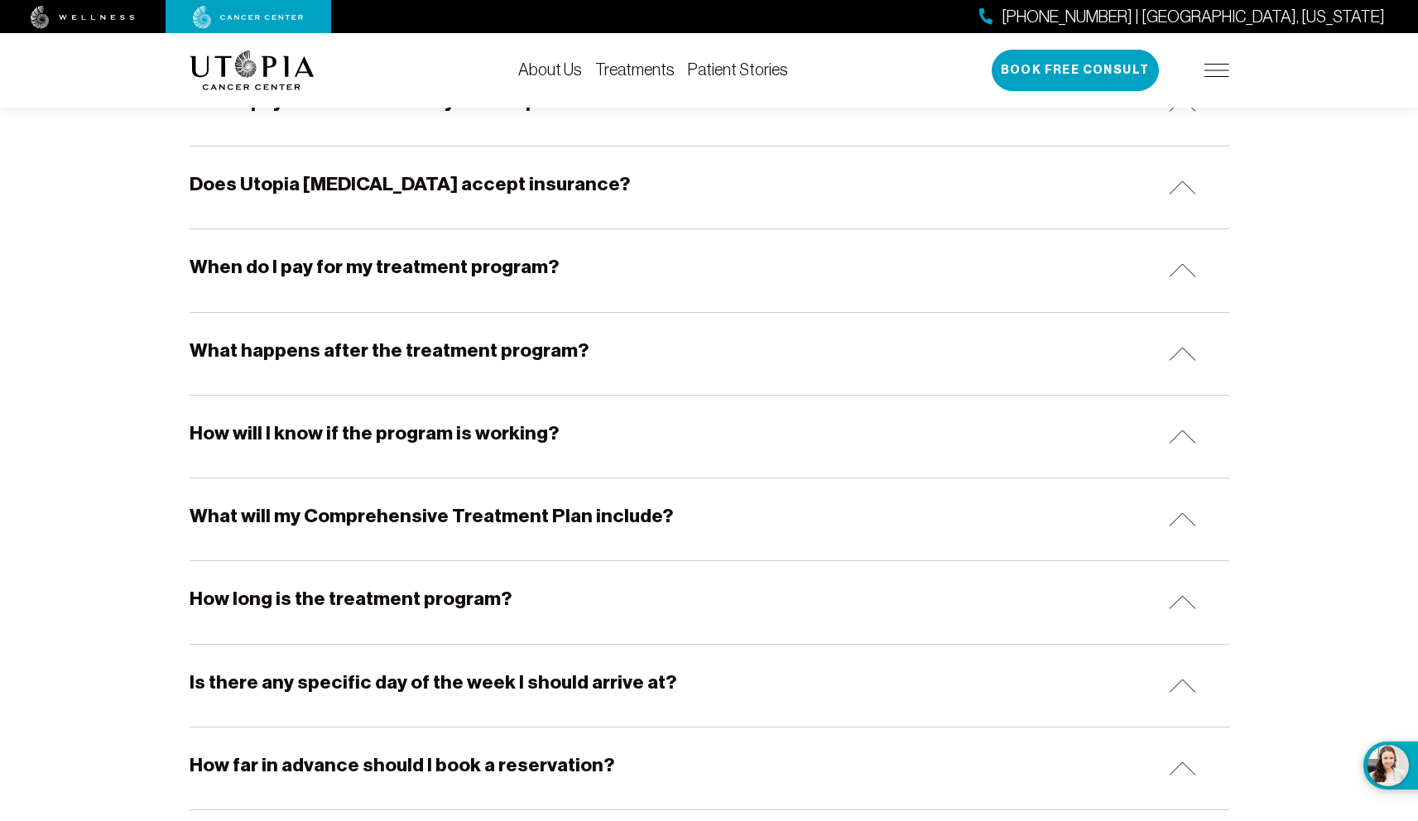
click at [522, 271] on h5 "When do I pay for my treatment program?" at bounding box center [374, 267] width 369 height 26
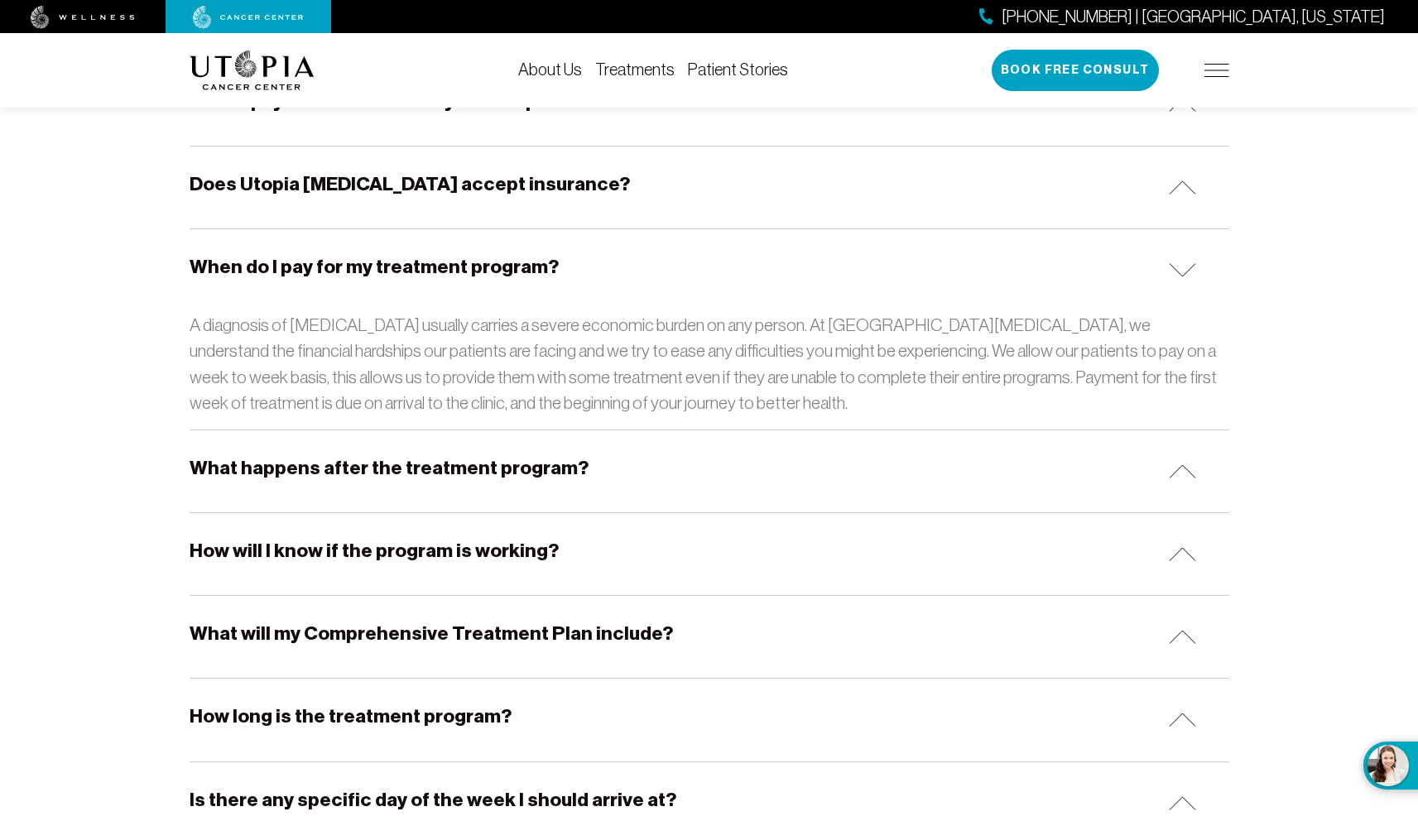
click at [522, 271] on h5 "When do I pay for my treatment program?" at bounding box center [374, 267] width 369 height 26
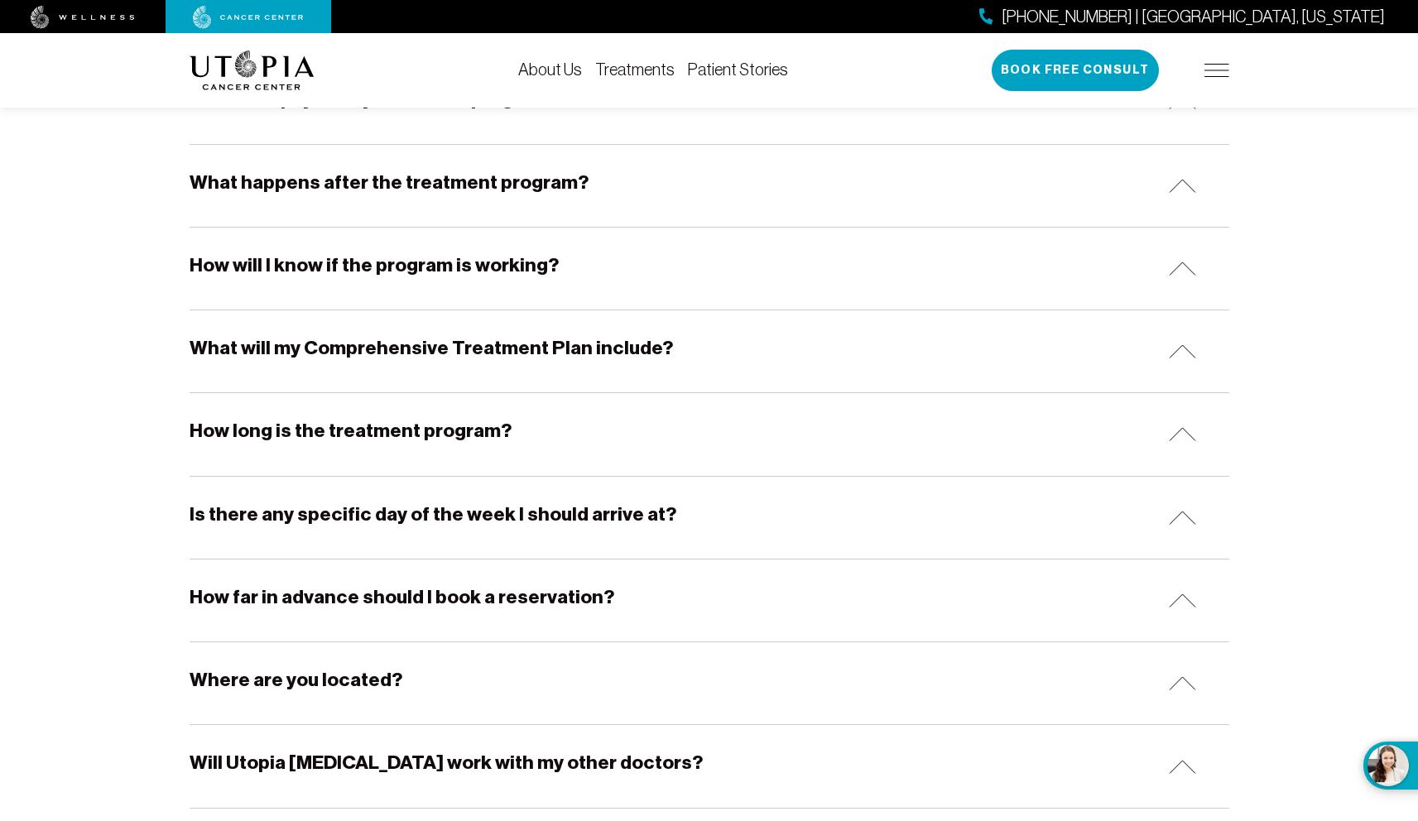
scroll to position [1208, 0]
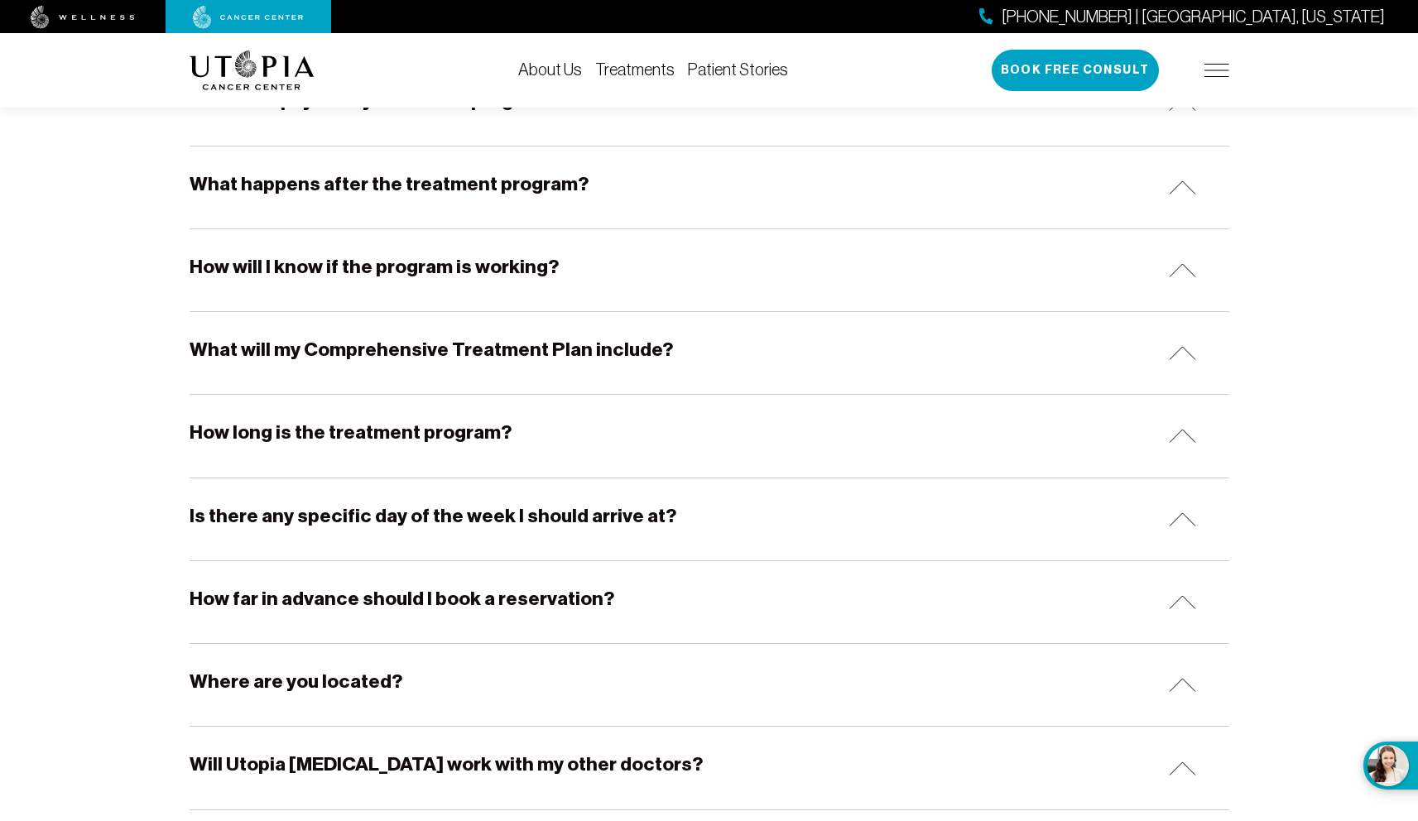
click at [534, 343] on h5 "What will my Comprehensive Treatment Plan include?" at bounding box center [431, 350] width 483 height 26
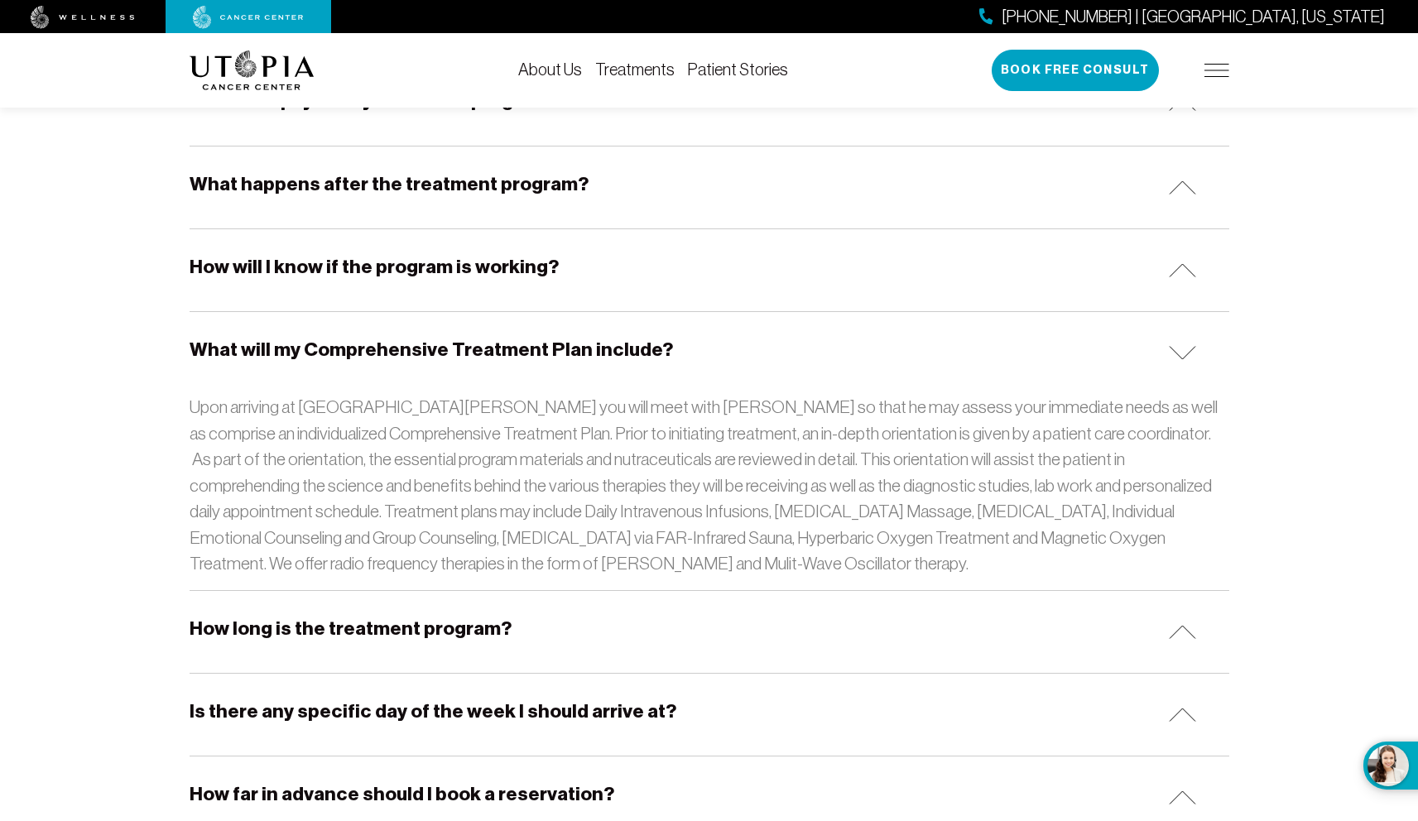
click at [534, 338] on h5 "What will my Comprehensive Treatment Plan include?" at bounding box center [431, 350] width 483 height 26
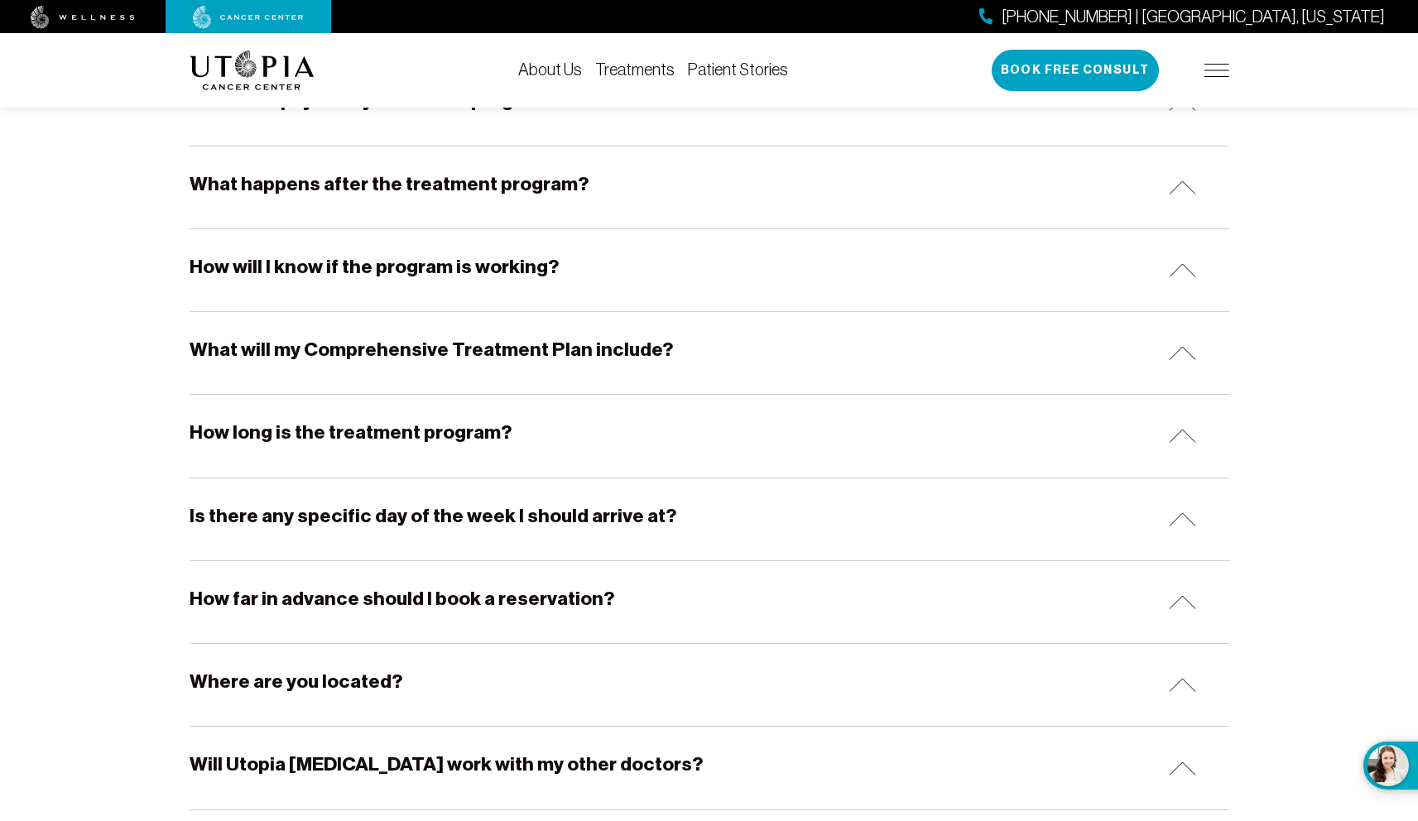
click at [542, 406] on div "How long is the treatment program?" at bounding box center [710, 436] width 1040 height 82
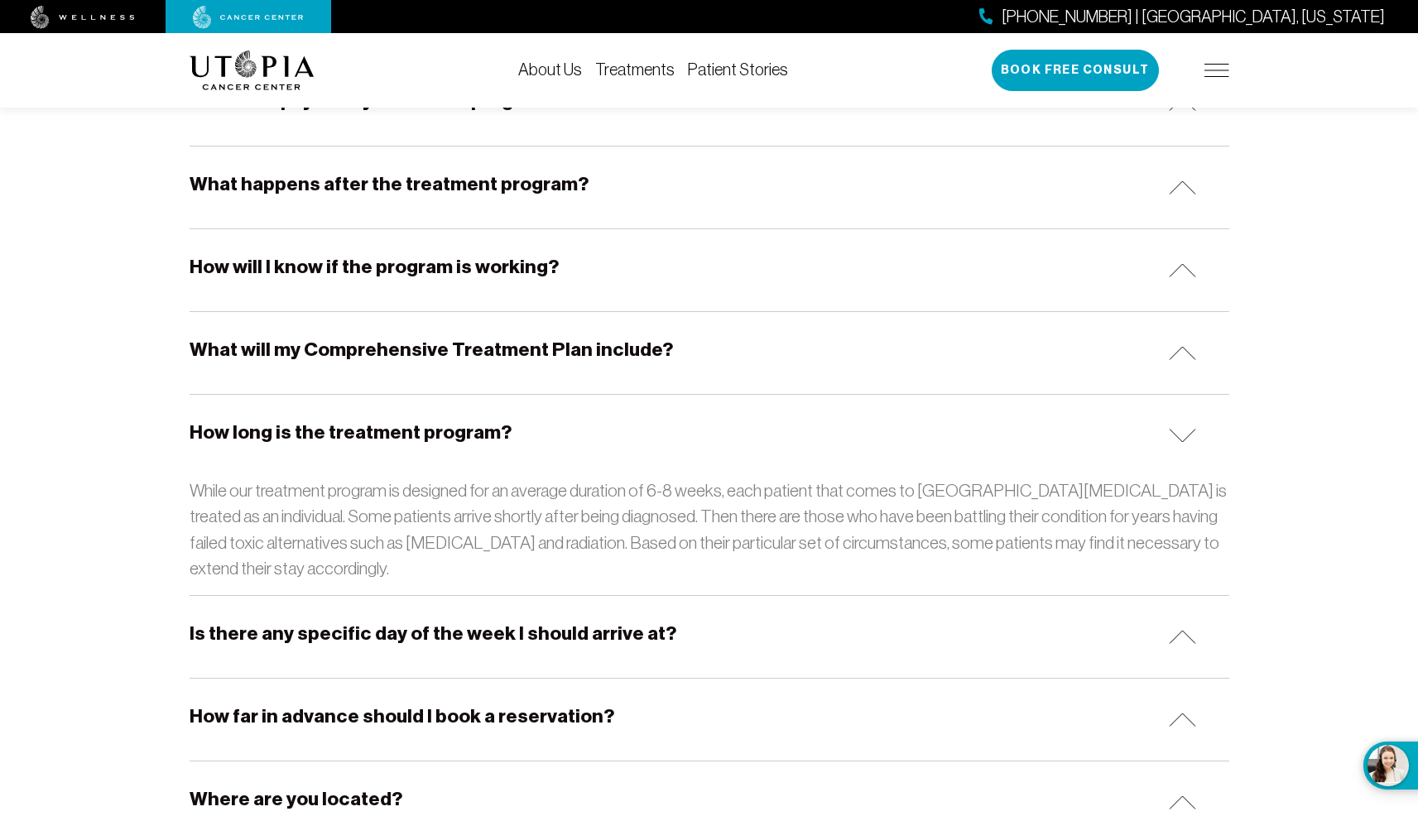
click at [532, 418] on div "How long is the treatment program?" at bounding box center [710, 436] width 1040 height 82
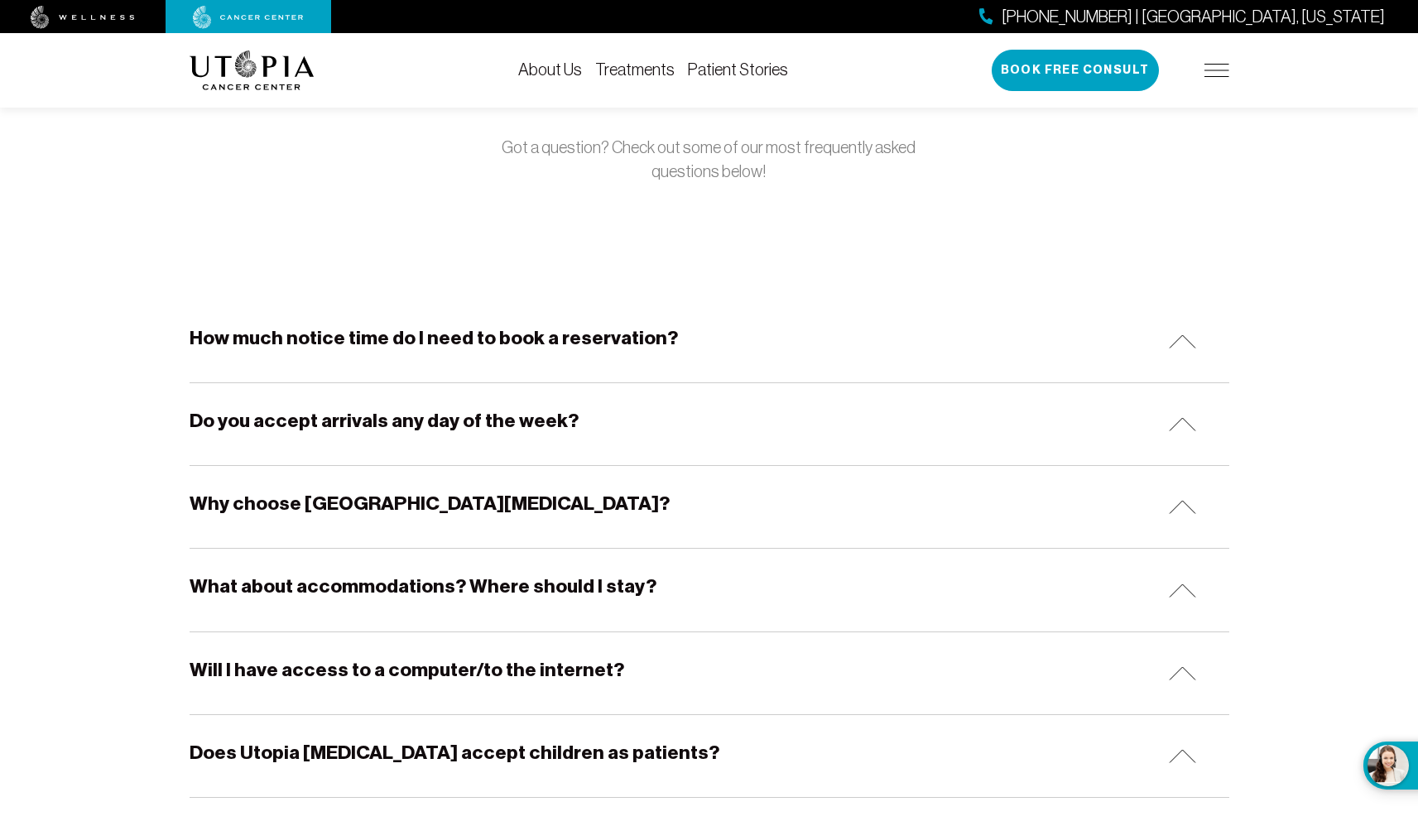
scroll to position [0, 0]
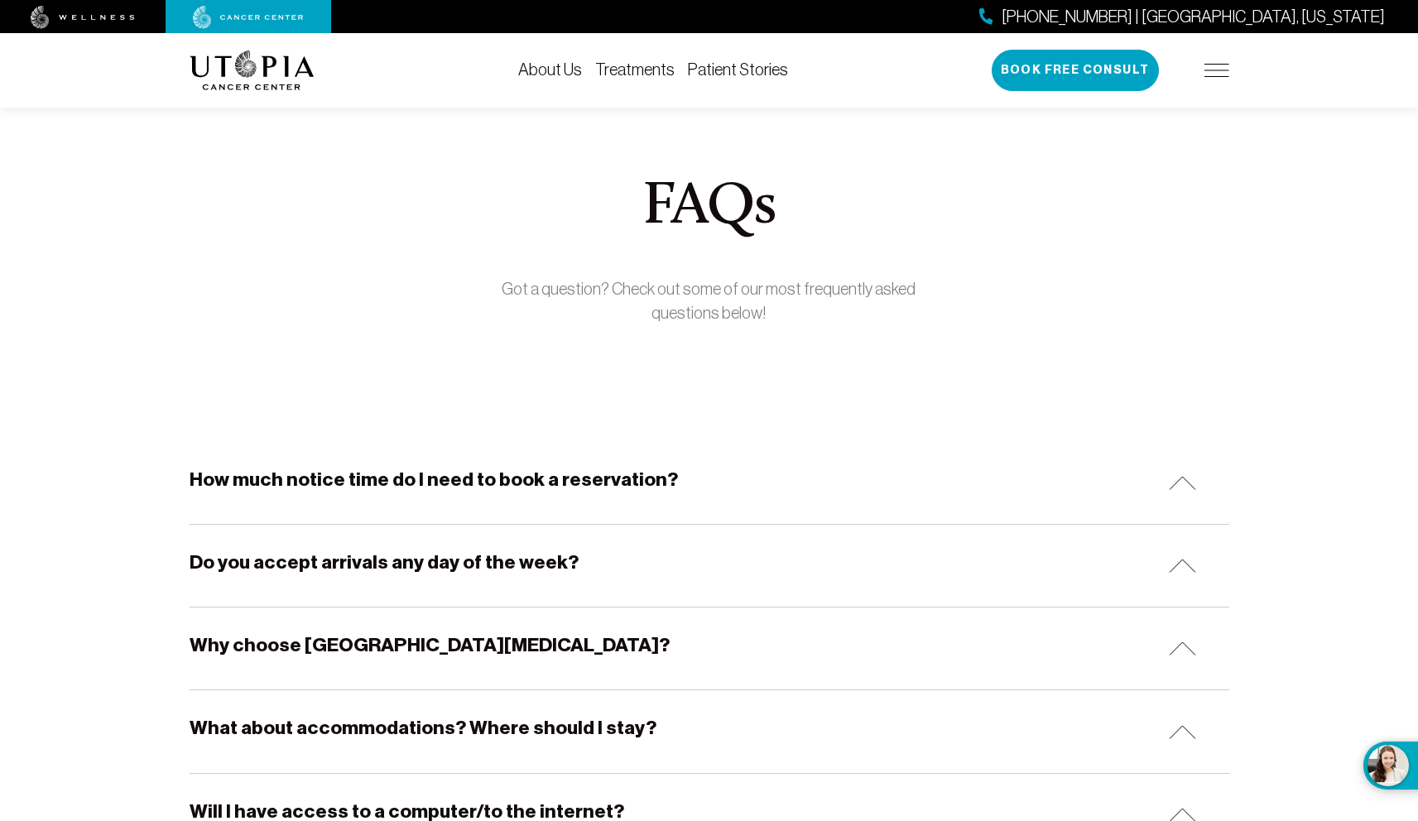
click at [564, 69] on link "About Us" at bounding box center [550, 69] width 64 height 18
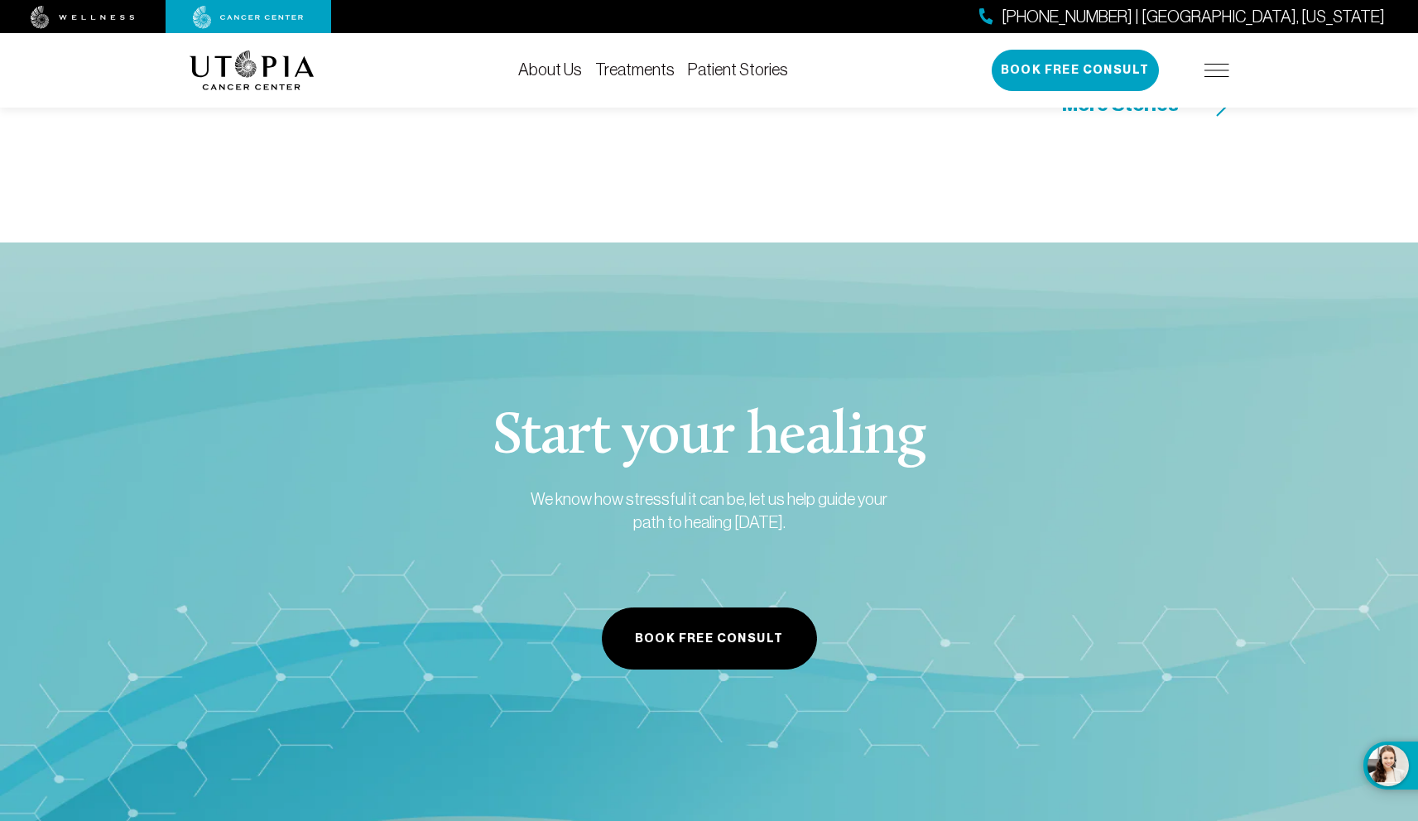
scroll to position [7883, 0]
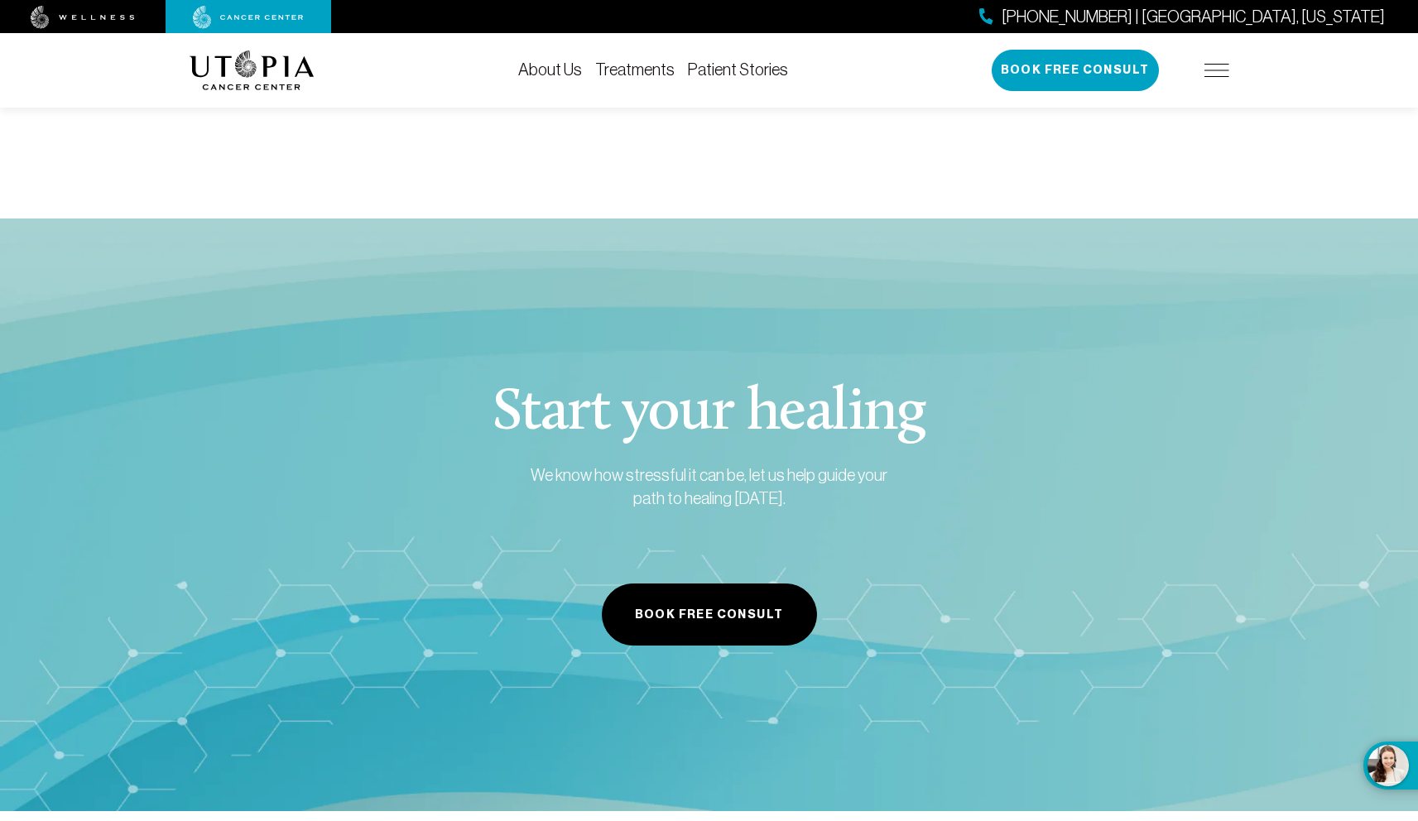
click at [657, 68] on link "Treatments" at bounding box center [634, 69] width 79 height 18
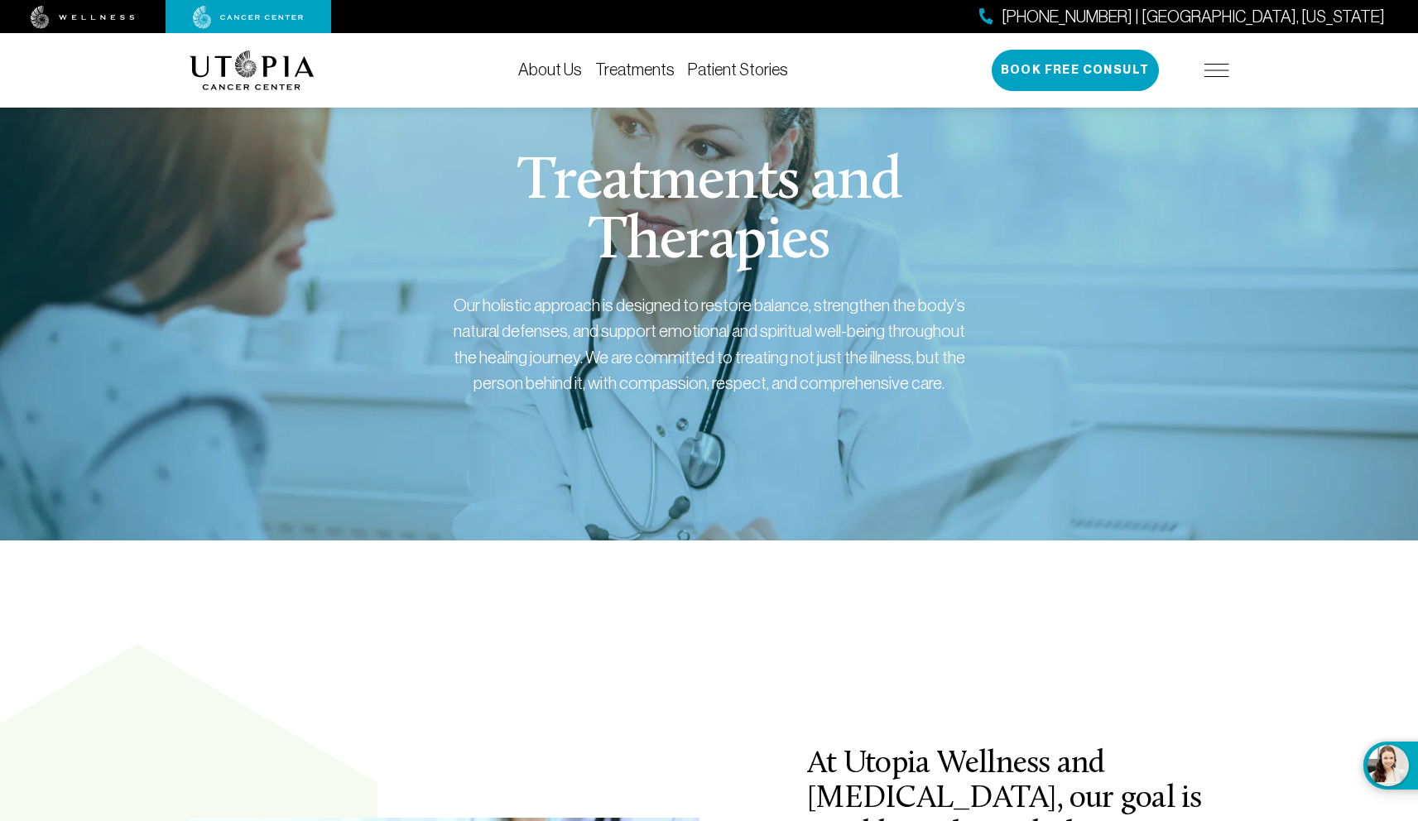
scroll to position [7, 0]
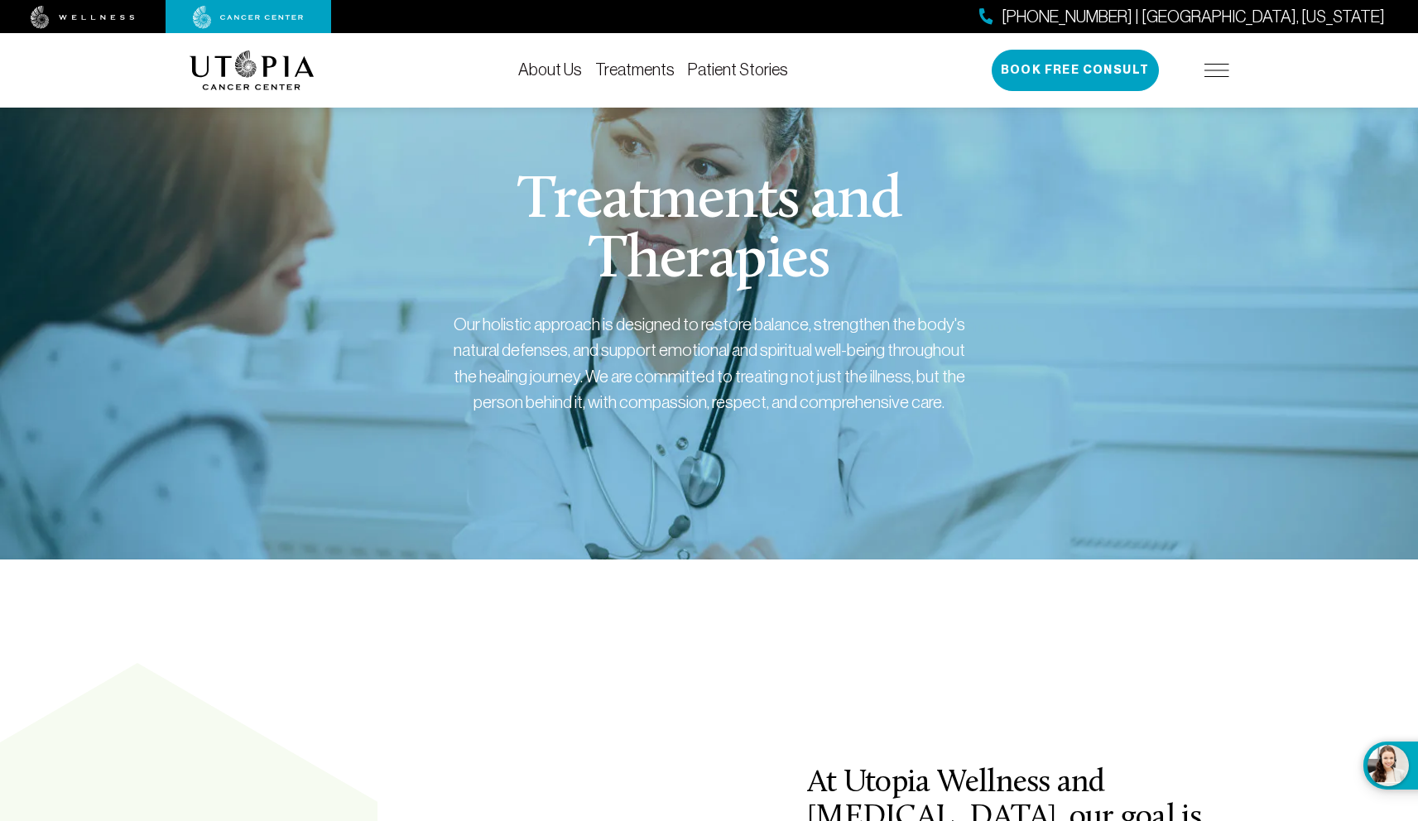
click at [70, 17] on img at bounding box center [83, 17] width 104 height 23
